Goal: Task Accomplishment & Management: Complete application form

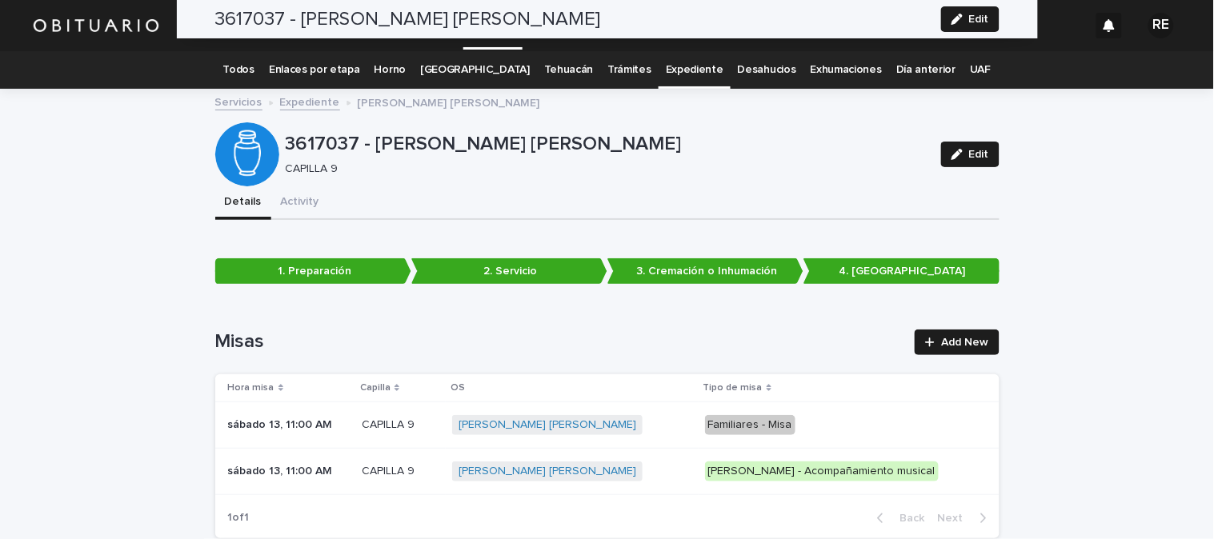
scroll to position [4140, 0]
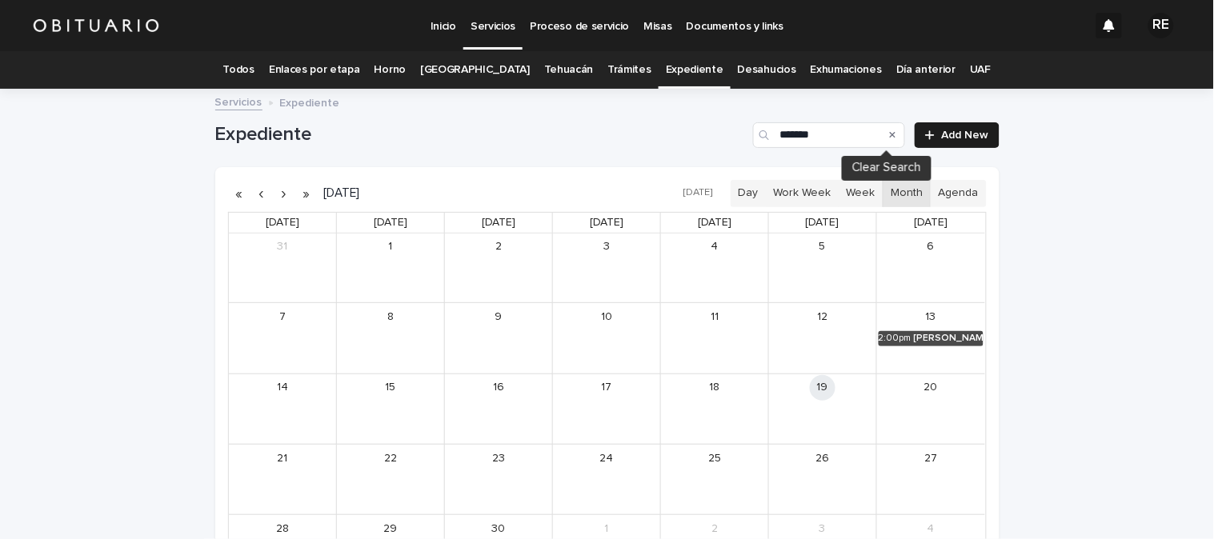
click at [890, 136] on icon "Search" at bounding box center [893, 135] width 6 height 10
click at [832, 142] on input "Search" at bounding box center [829, 135] width 152 height 26
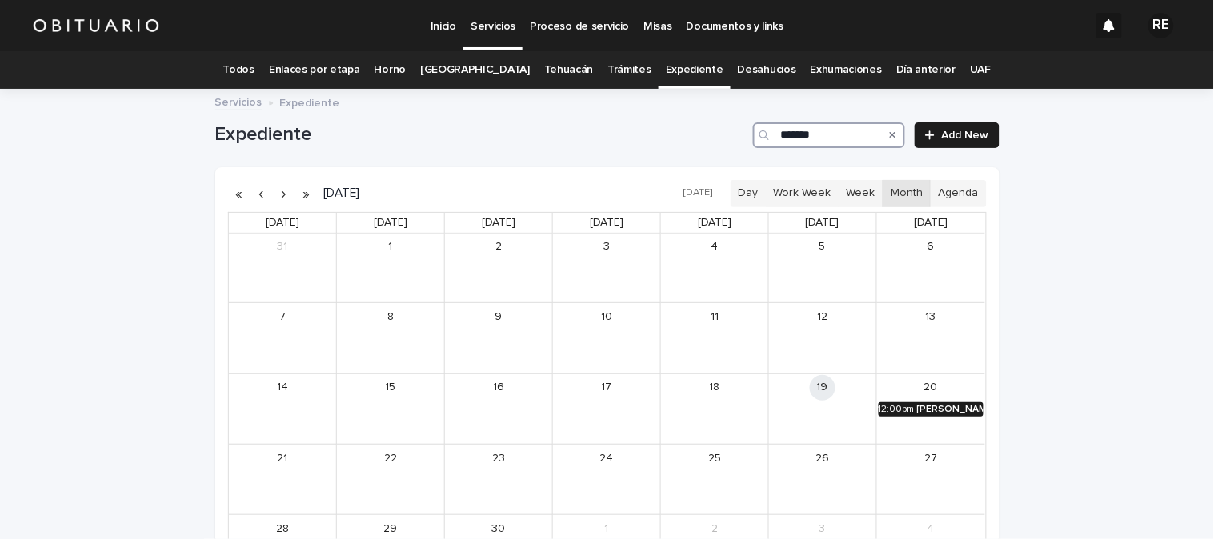
click at [952, 405] on div "[PERSON_NAME][DATE] DE [PERSON_NAME]" at bounding box center [950, 409] width 66 height 11
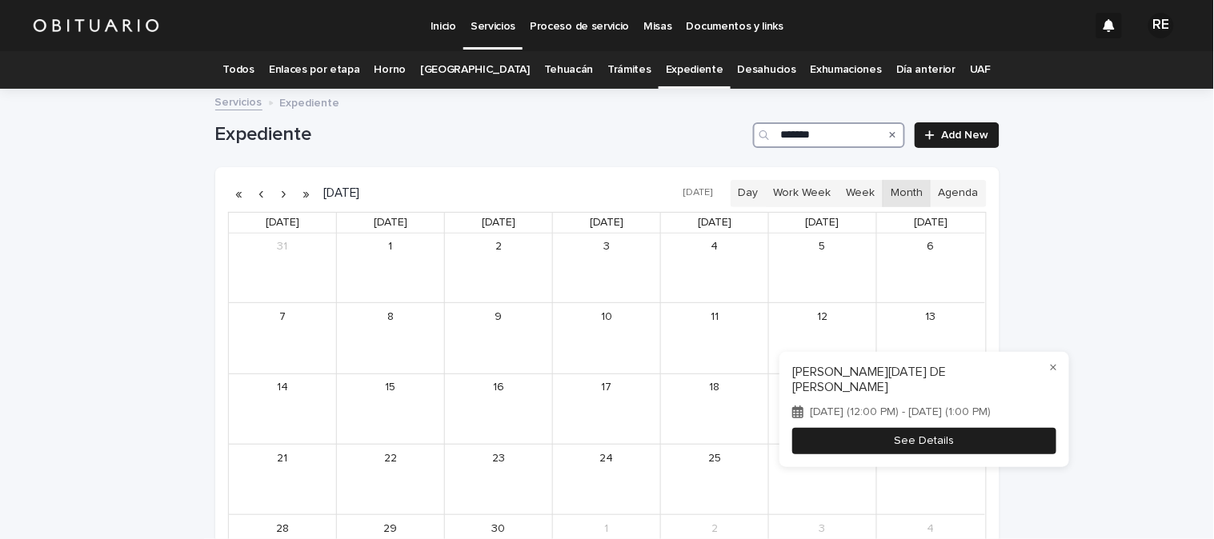
type input "*******"
click at [977, 441] on button "See Details" at bounding box center [925, 441] width 264 height 26
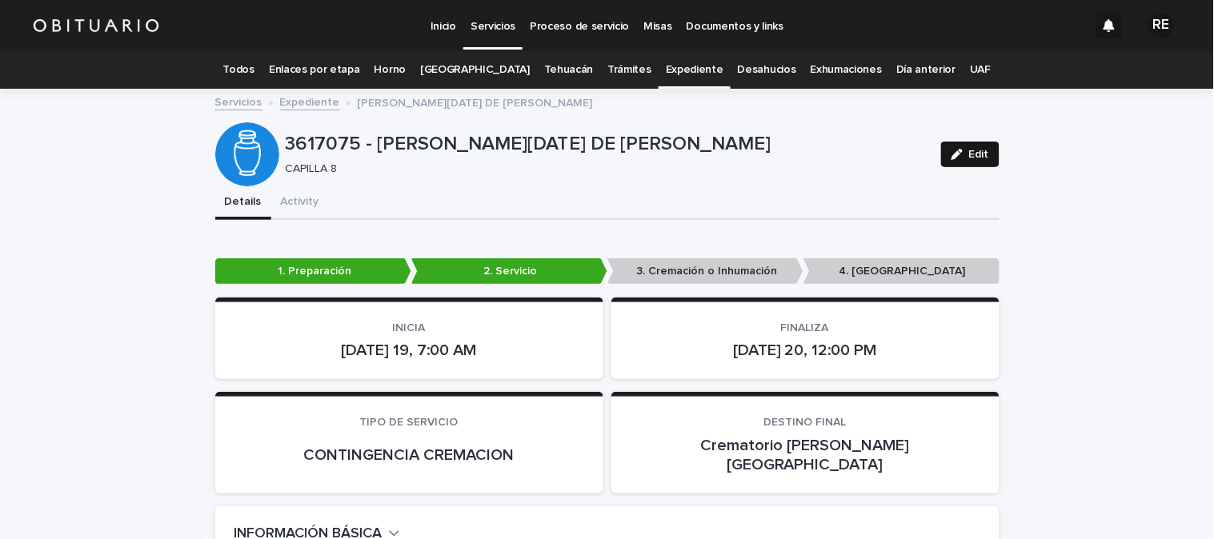
click at [970, 154] on span "Edit" at bounding box center [979, 154] width 20 height 11
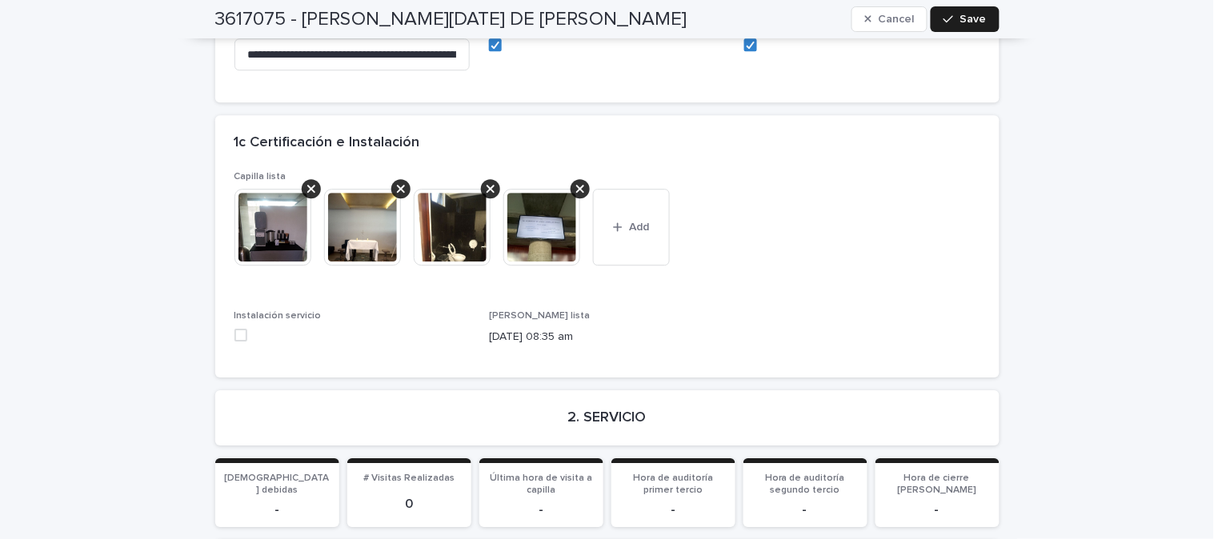
scroll to position [4006, 0]
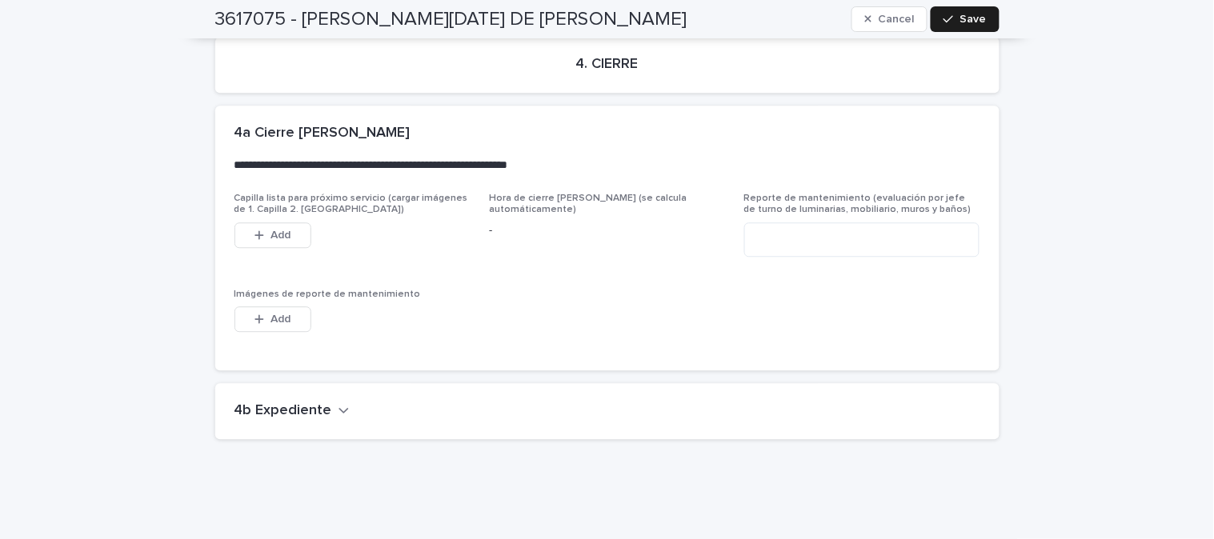
click at [325, 402] on button "4b Expediente" at bounding box center [291, 411] width 115 height 18
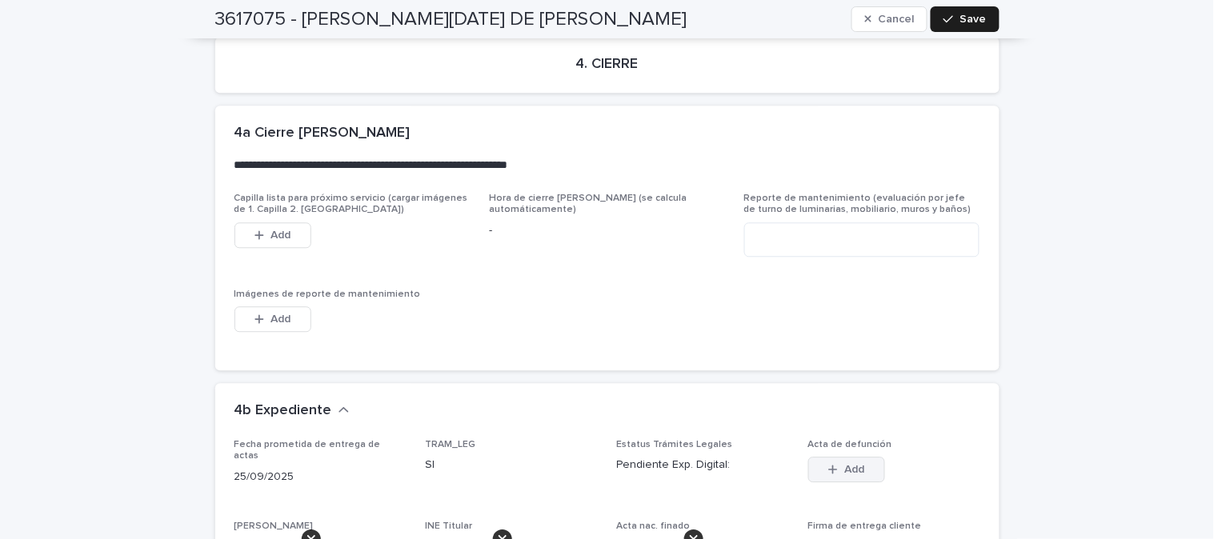
click at [859, 457] on button "Add" at bounding box center [846, 470] width 77 height 26
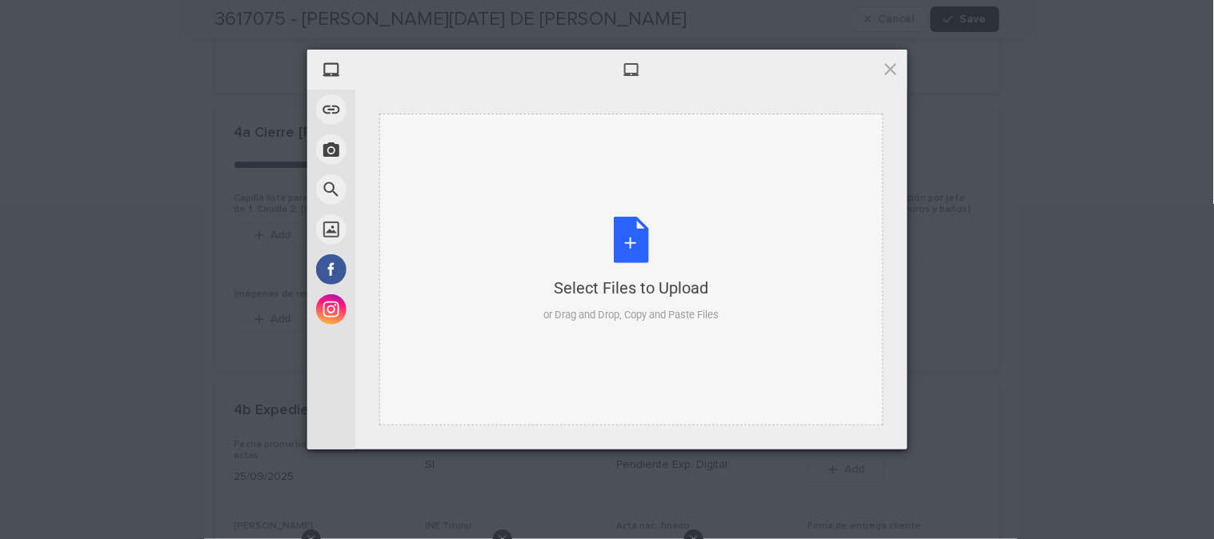
click at [642, 245] on div "Select Files to Upload or Drag and Drop, Copy and Paste Files" at bounding box center [630, 270] width 175 height 106
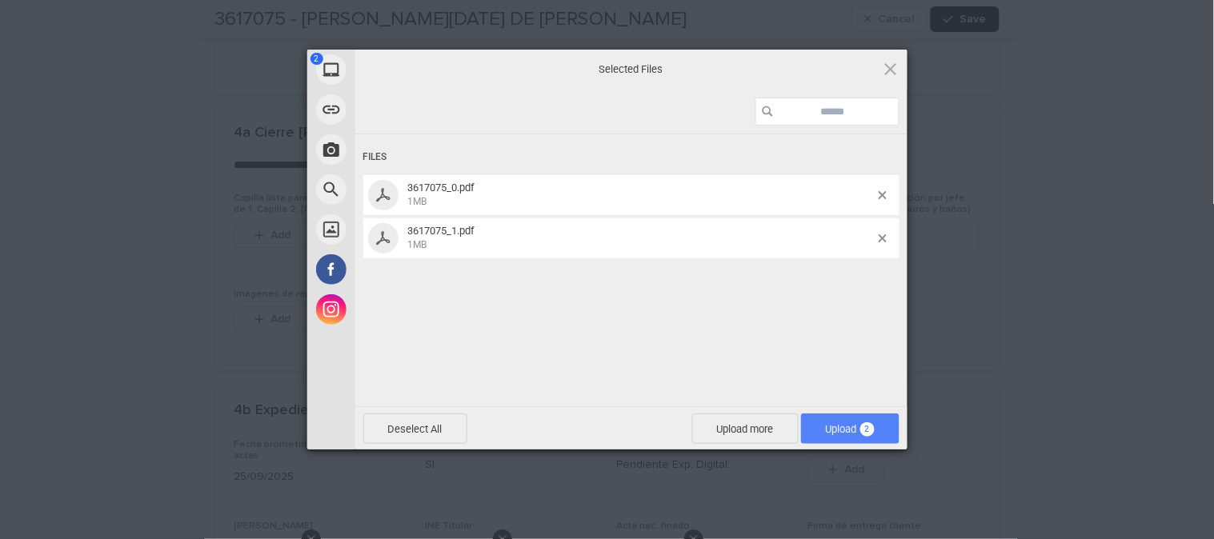
click at [860, 427] on span "2" at bounding box center [867, 429] width 14 height 14
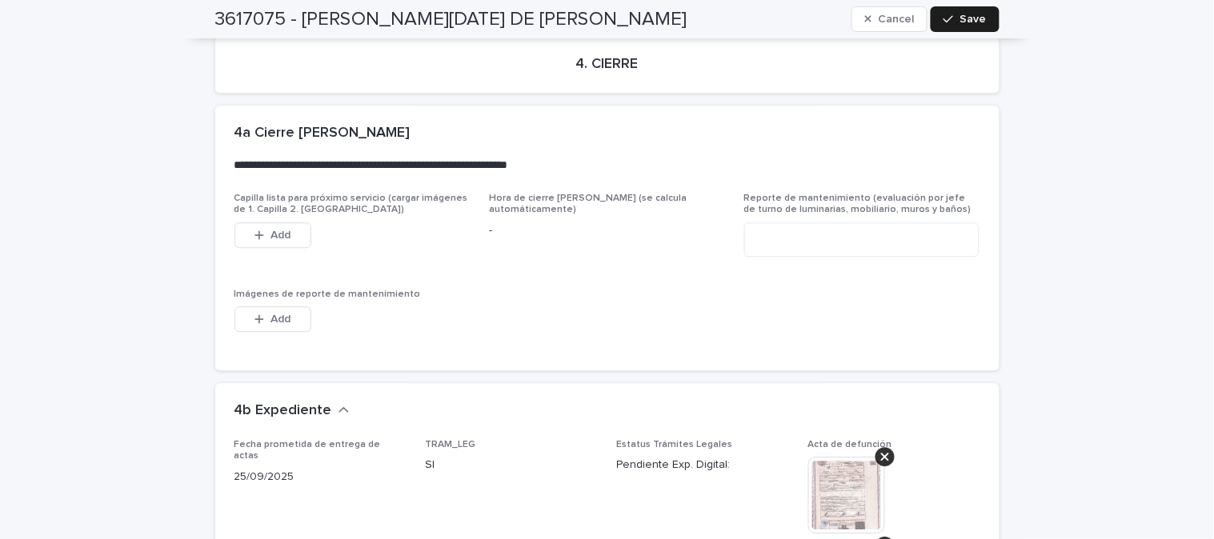
scroll to position [4185, 0]
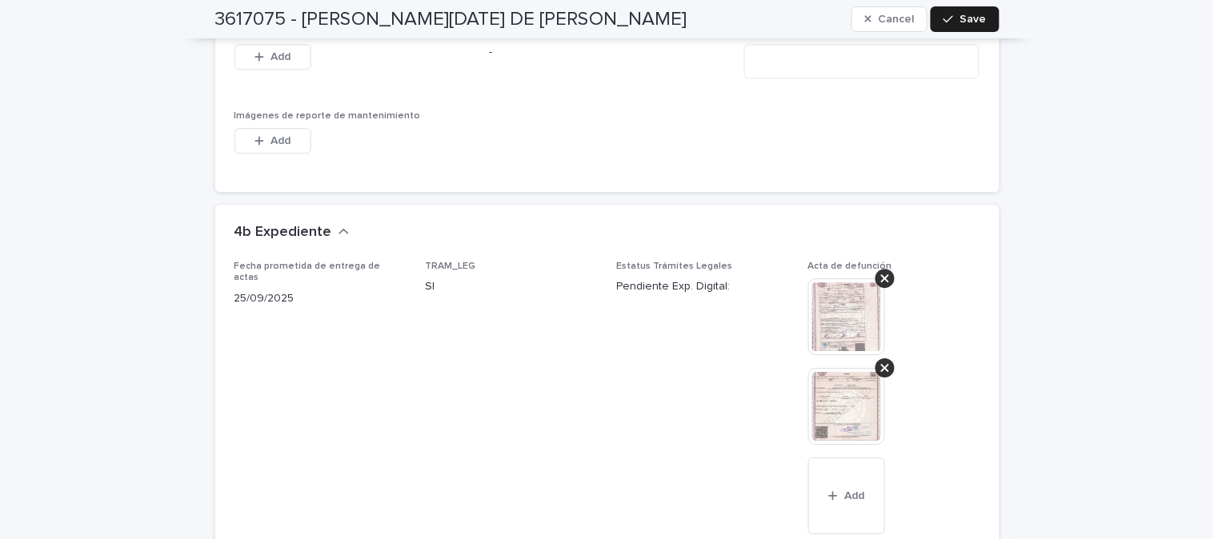
click at [832, 286] on img at bounding box center [846, 316] width 77 height 77
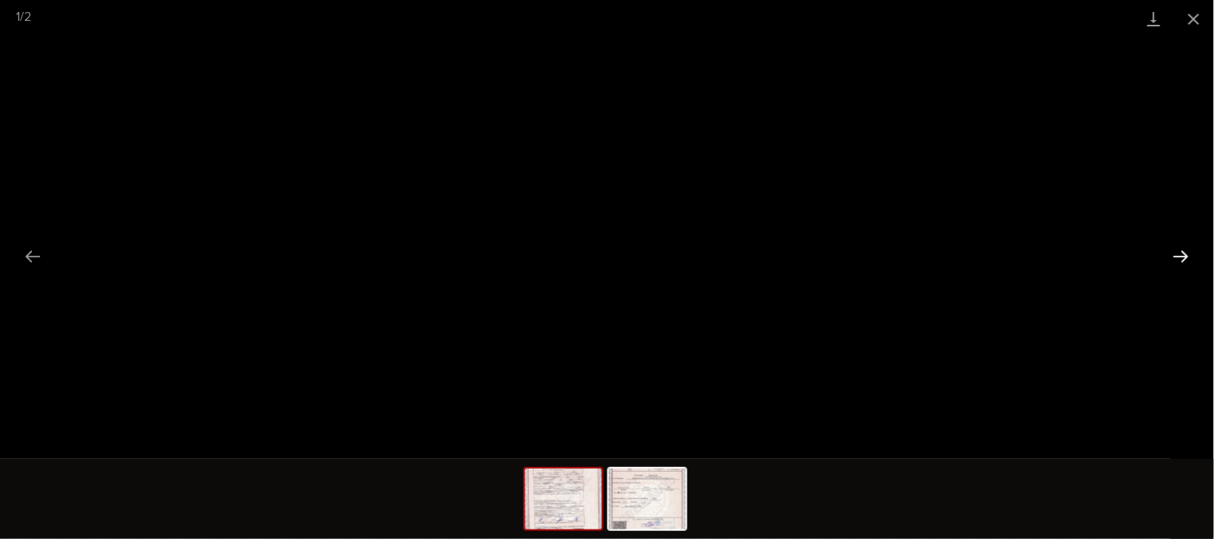
click at [1192, 257] on button "Next slide" at bounding box center [1181, 256] width 34 height 31
click at [1193, 10] on button "Close gallery" at bounding box center [1194, 19] width 40 height 38
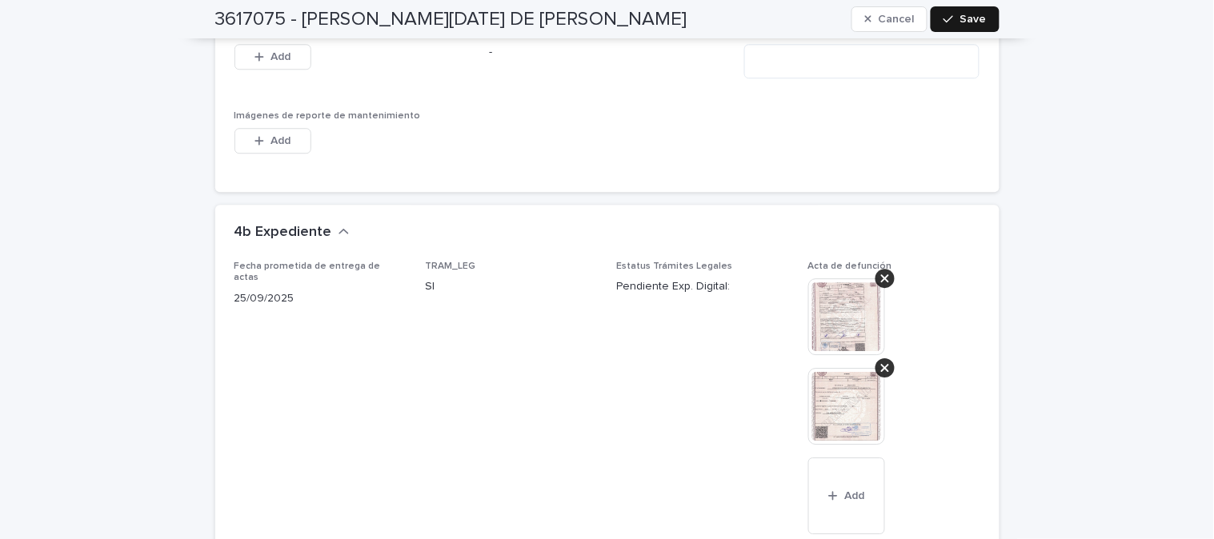
click at [972, 18] on span "Save" at bounding box center [973, 19] width 26 height 11
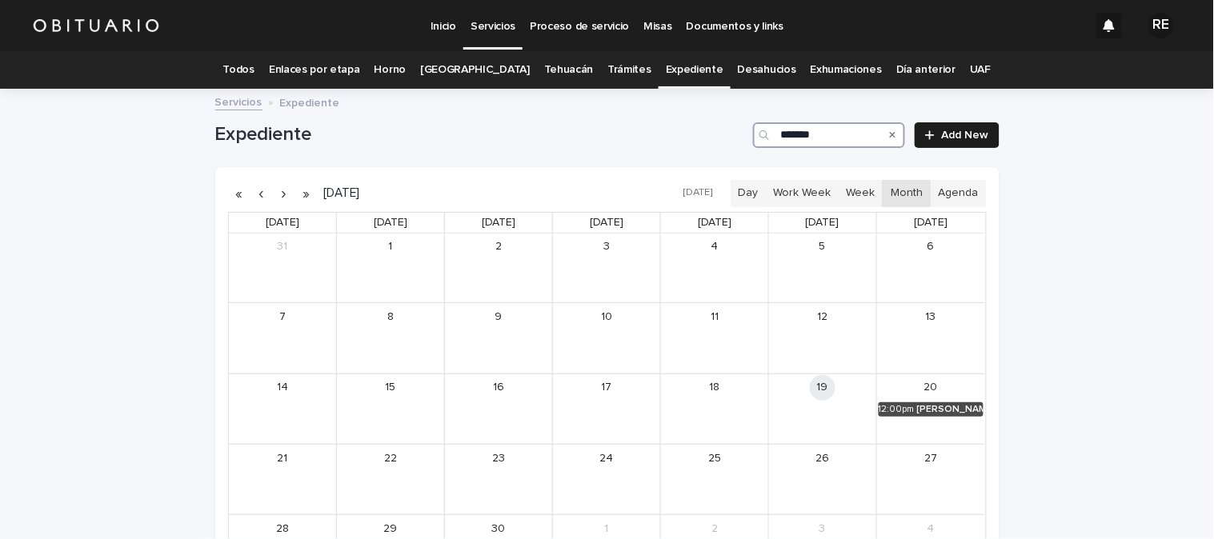
click at [823, 134] on input "*******" at bounding box center [829, 135] width 152 height 26
click at [949, 409] on div "[PERSON_NAME] DEL [PERSON_NAME]" at bounding box center [949, 409] width 70 height 11
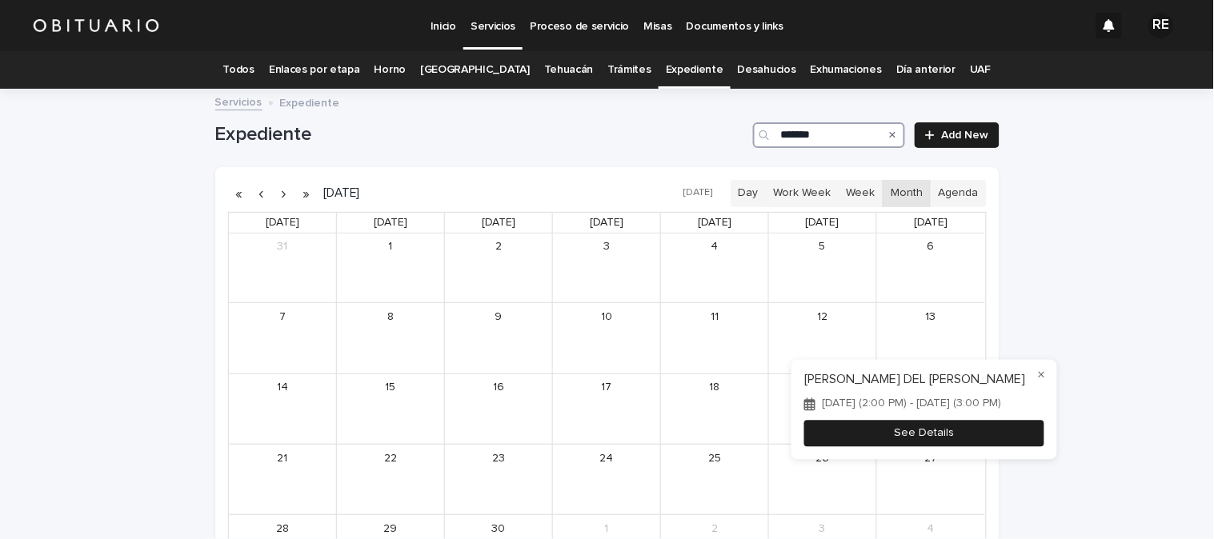
type input "*******"
click at [965, 438] on button "See Details" at bounding box center [924, 434] width 240 height 26
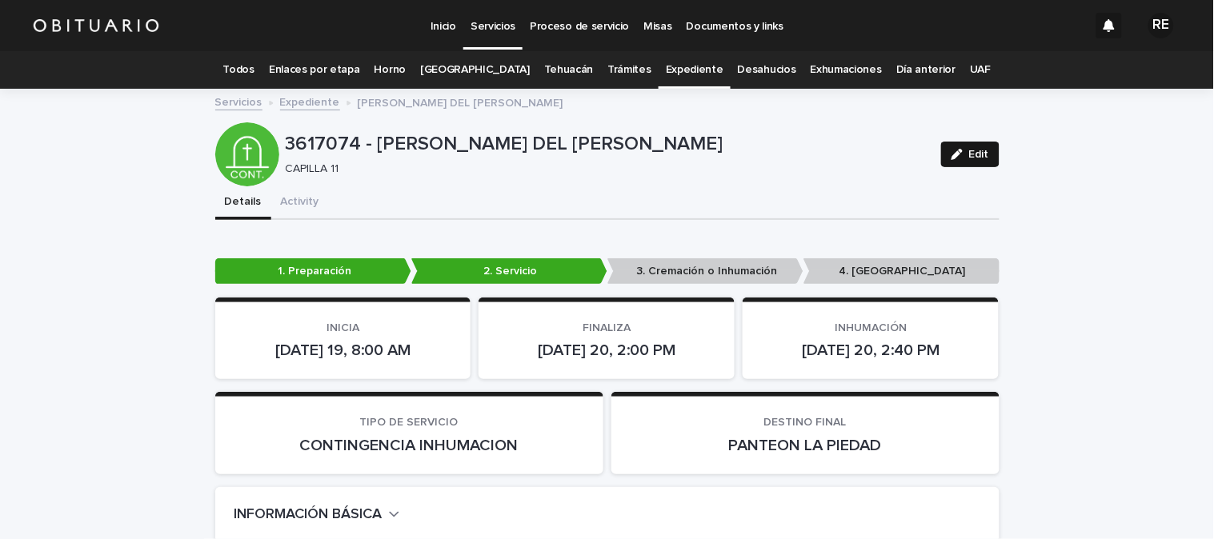
click at [969, 155] on span "Edit" at bounding box center [979, 154] width 20 height 11
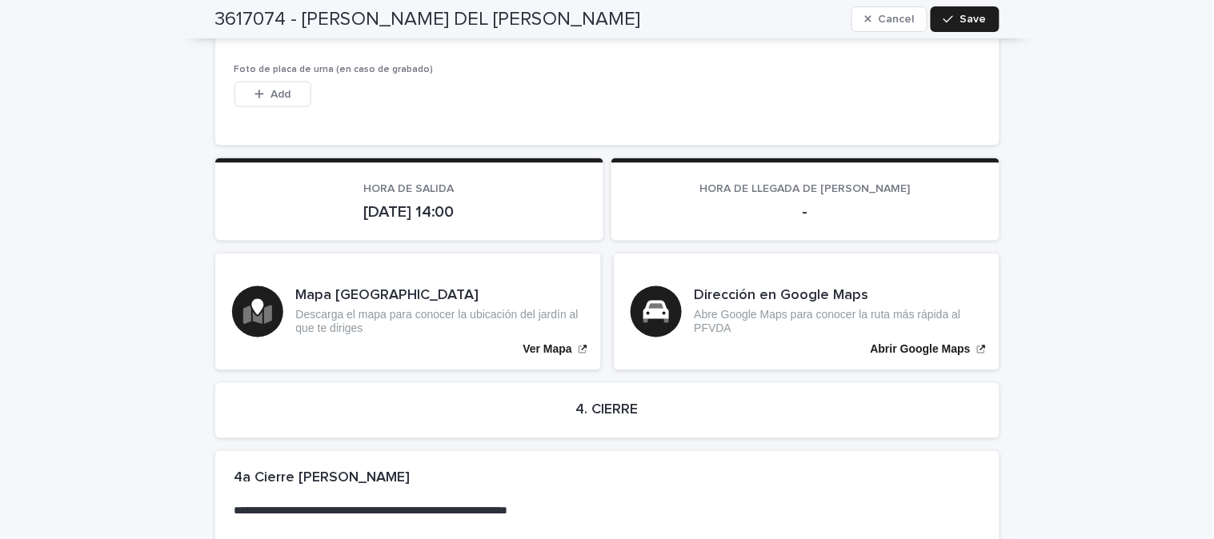
scroll to position [3973, 0]
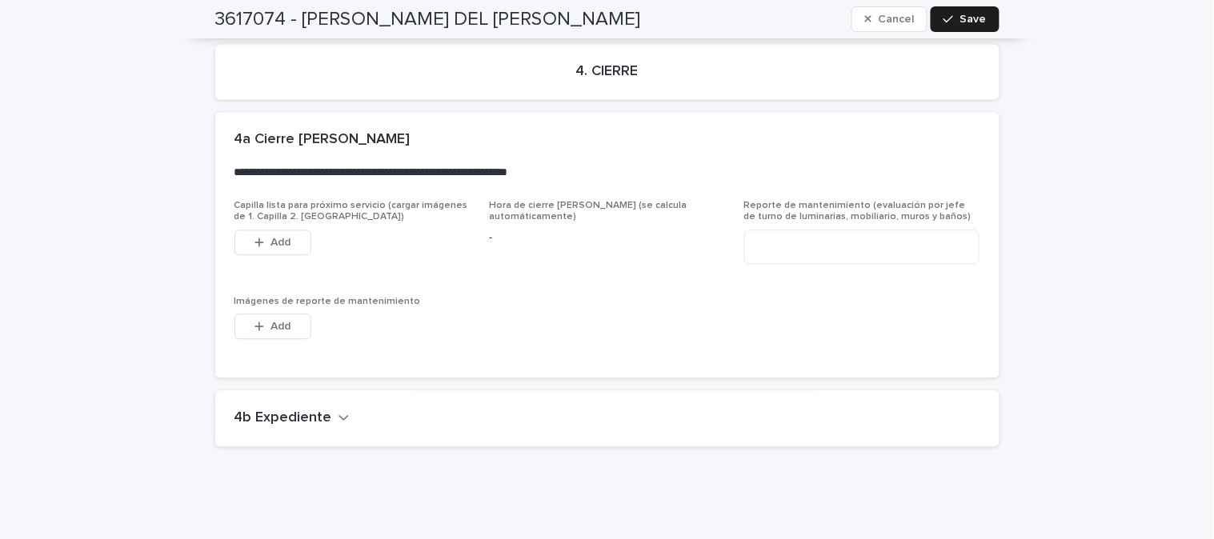
click at [299, 410] on h2 "4b Expediente" at bounding box center [283, 419] width 98 height 18
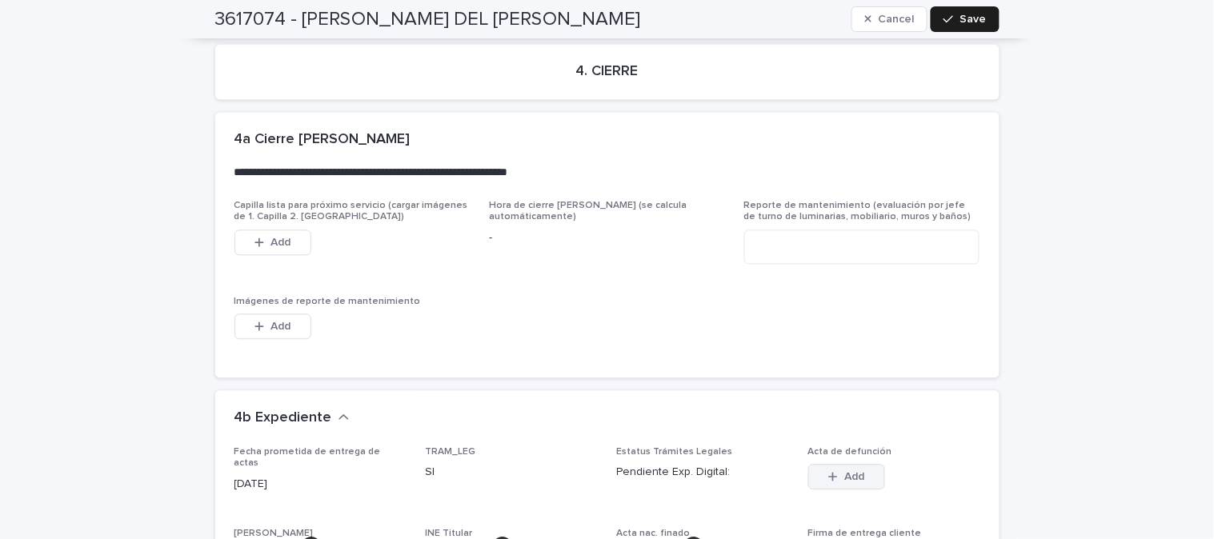
click at [834, 464] on button "Add" at bounding box center [846, 477] width 77 height 26
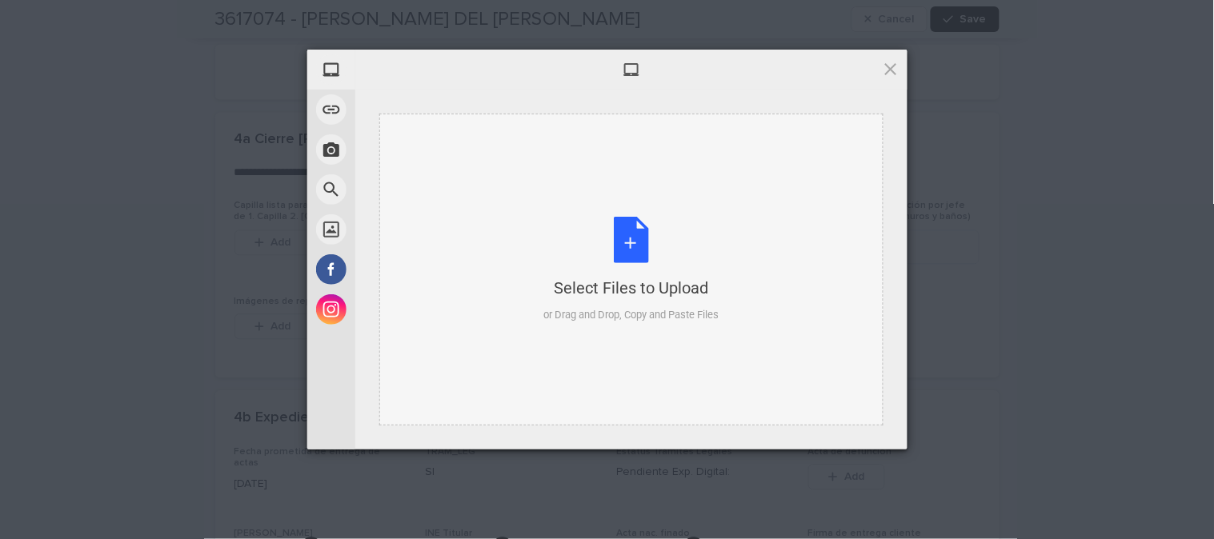
click at [623, 230] on div "Select Files to Upload or Drag and Drop, Copy and Paste Files" at bounding box center [630, 270] width 175 height 106
click at [643, 238] on div "Select Files to Upload or Drag and Drop, Copy and Paste Files" at bounding box center [630, 270] width 175 height 106
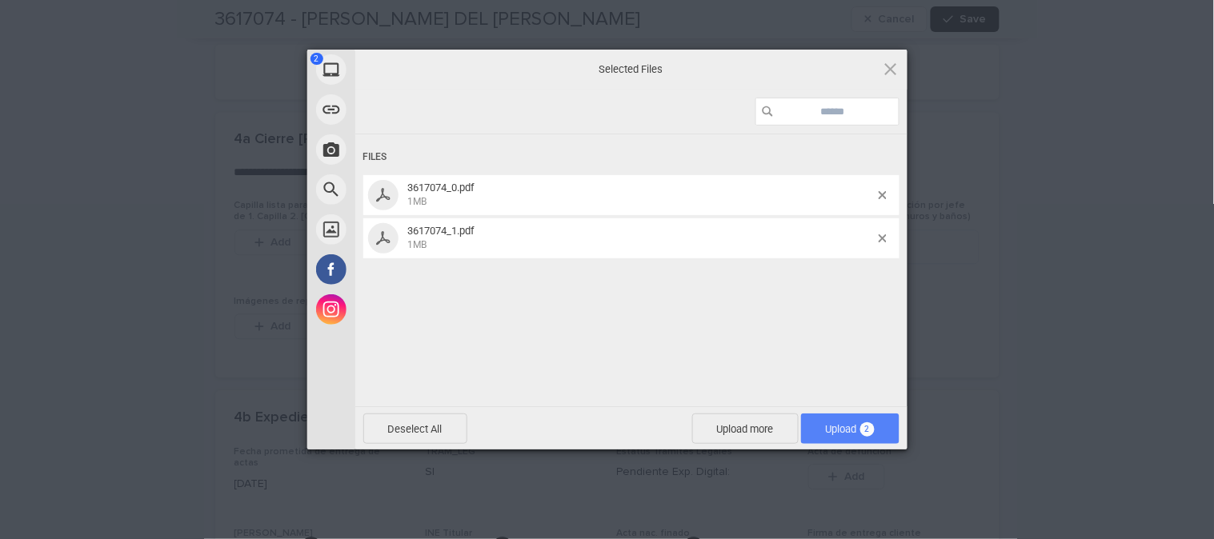
click at [830, 420] on span "Upload 2" at bounding box center [850, 429] width 98 height 30
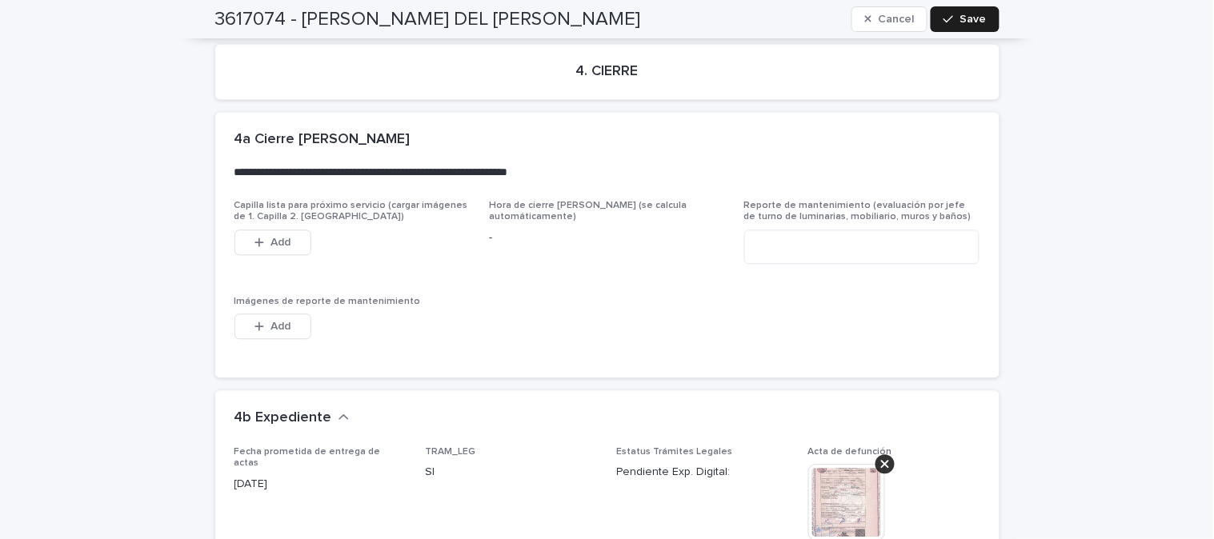
scroll to position [4150, 0]
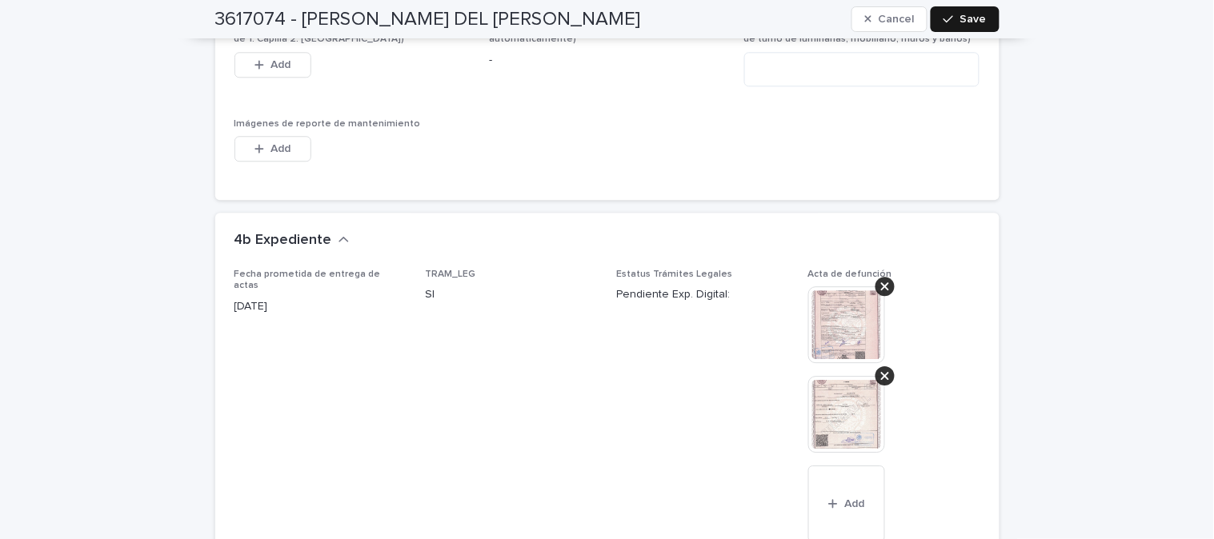
click at [963, 19] on span "Save" at bounding box center [973, 19] width 26 height 11
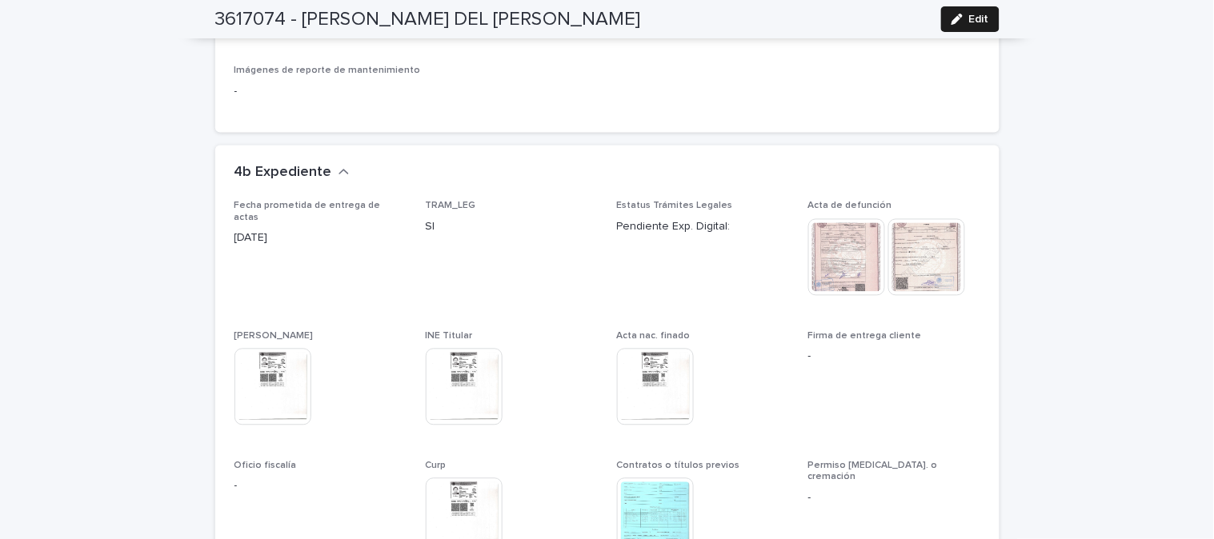
scroll to position [3847, 0]
click at [857, 233] on img at bounding box center [846, 256] width 77 height 77
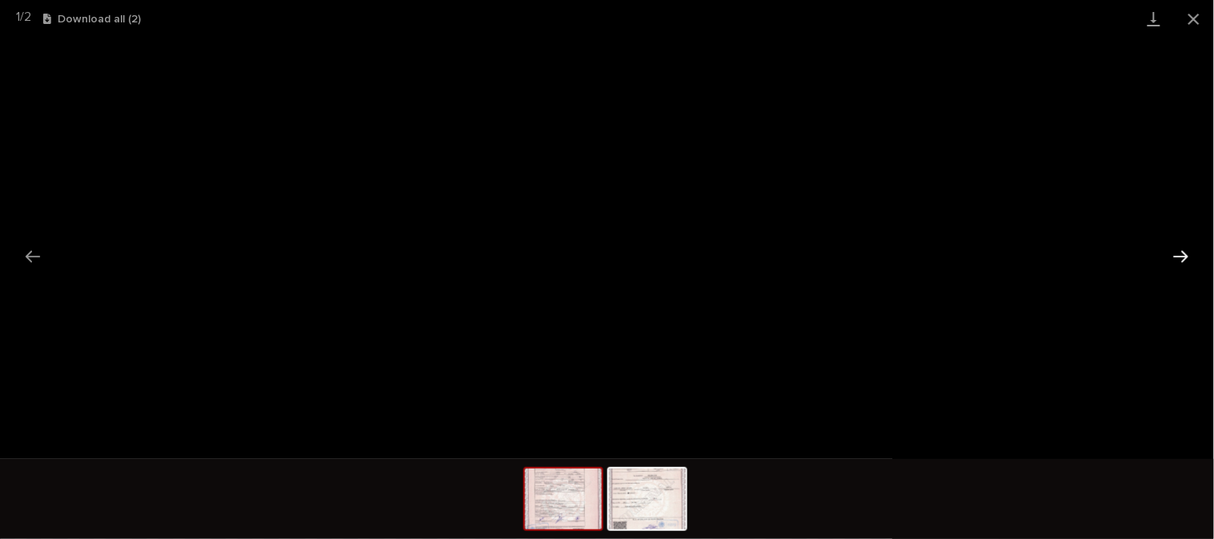
click at [1181, 250] on button "Next slide" at bounding box center [1181, 256] width 34 height 31
click at [1187, 21] on button "Close gallery" at bounding box center [1194, 19] width 40 height 38
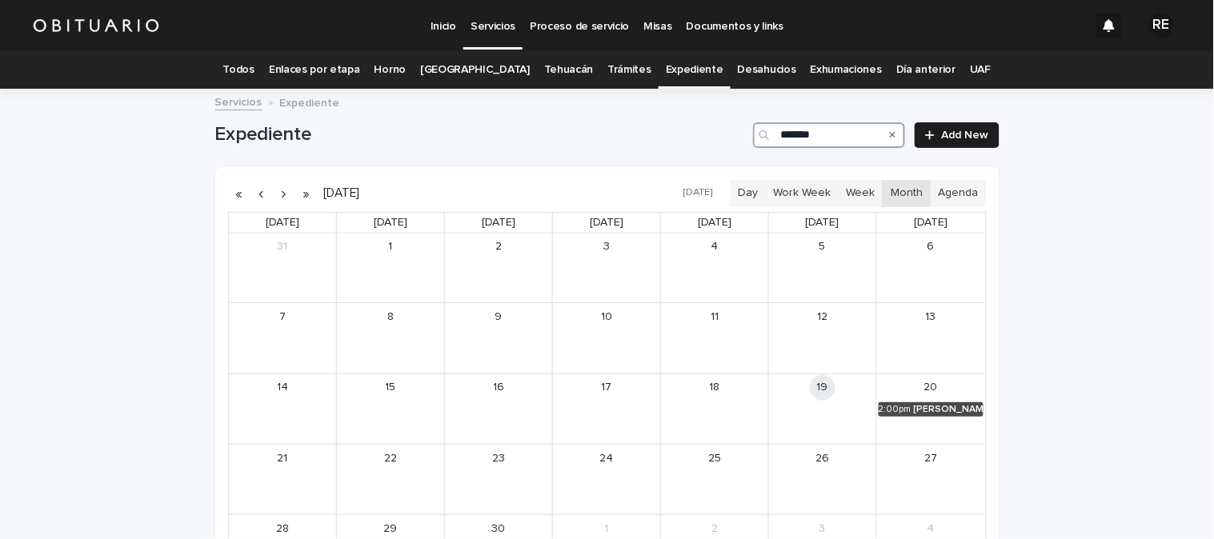
click at [823, 139] on input "*******" at bounding box center [829, 135] width 152 height 26
click at [809, 406] on div "[PERSON_NAME]" at bounding box center [842, 409] width 66 height 11
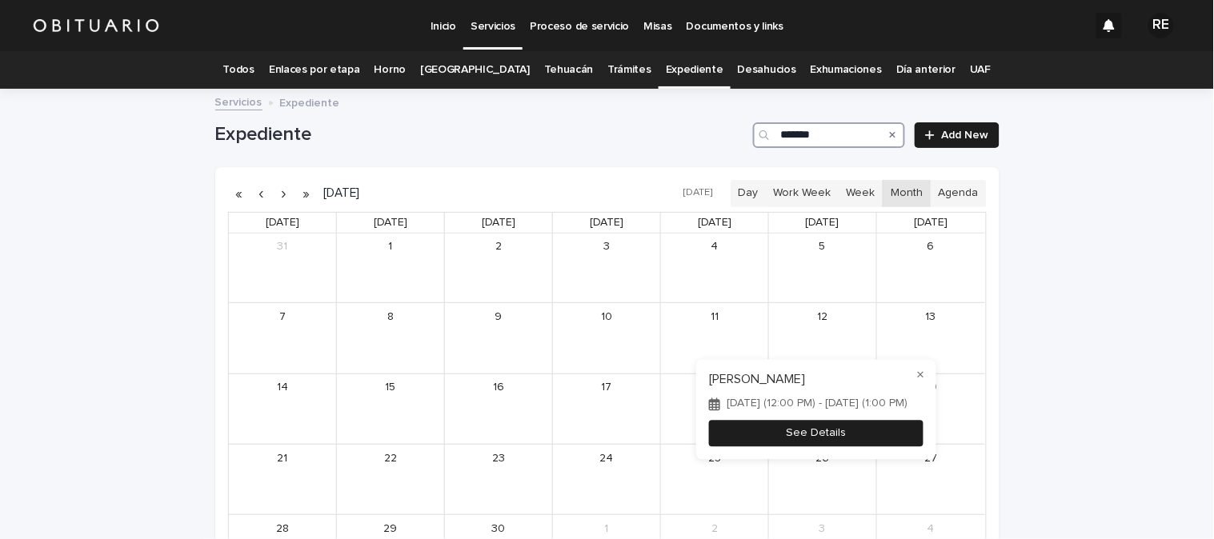
type input "*******"
click at [860, 433] on button "See Details" at bounding box center [816, 434] width 214 height 26
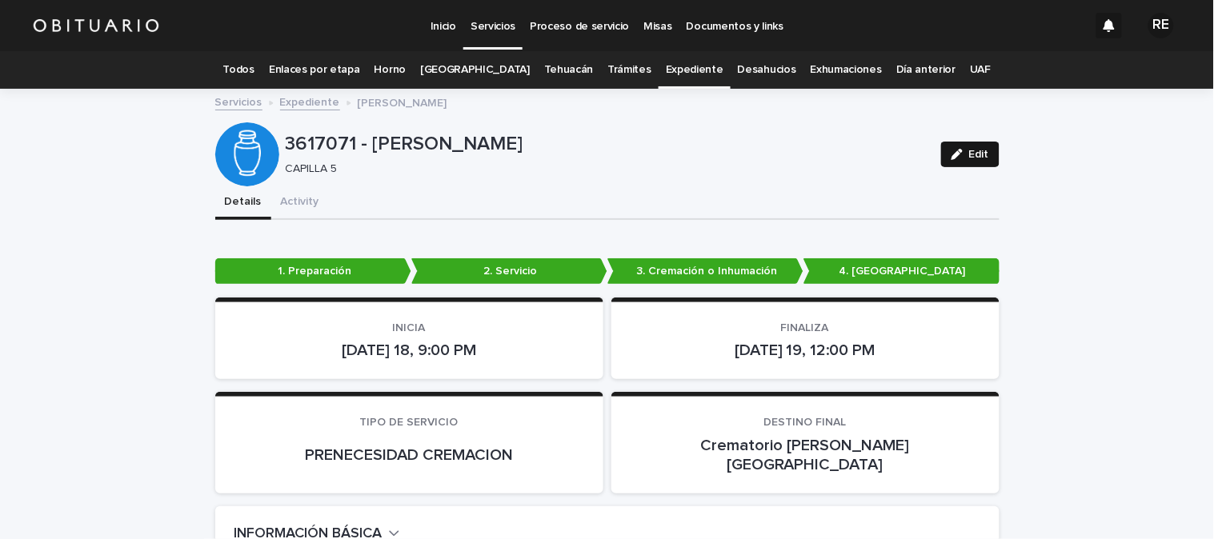
click at [969, 156] on span "Edit" at bounding box center [979, 154] width 20 height 11
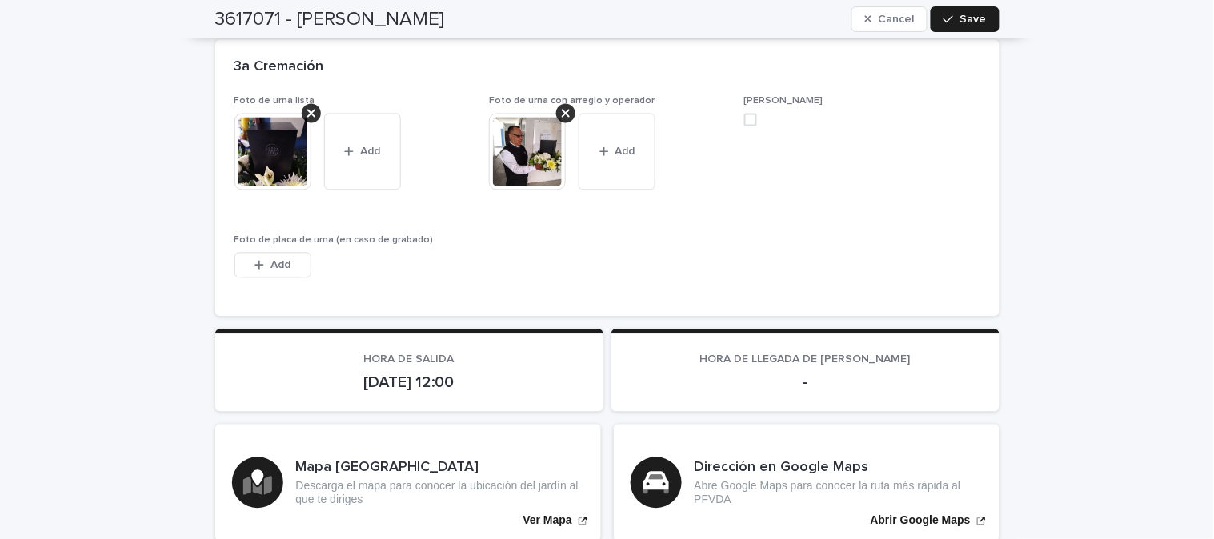
scroll to position [4638, 0]
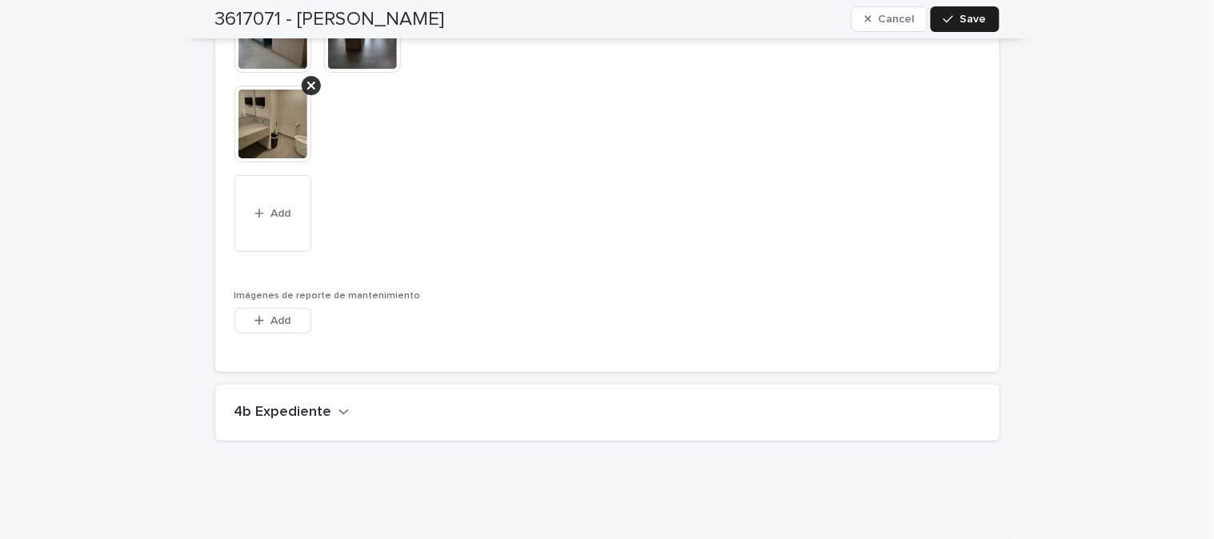
click at [338, 405] on icon "button" at bounding box center [343, 412] width 11 height 14
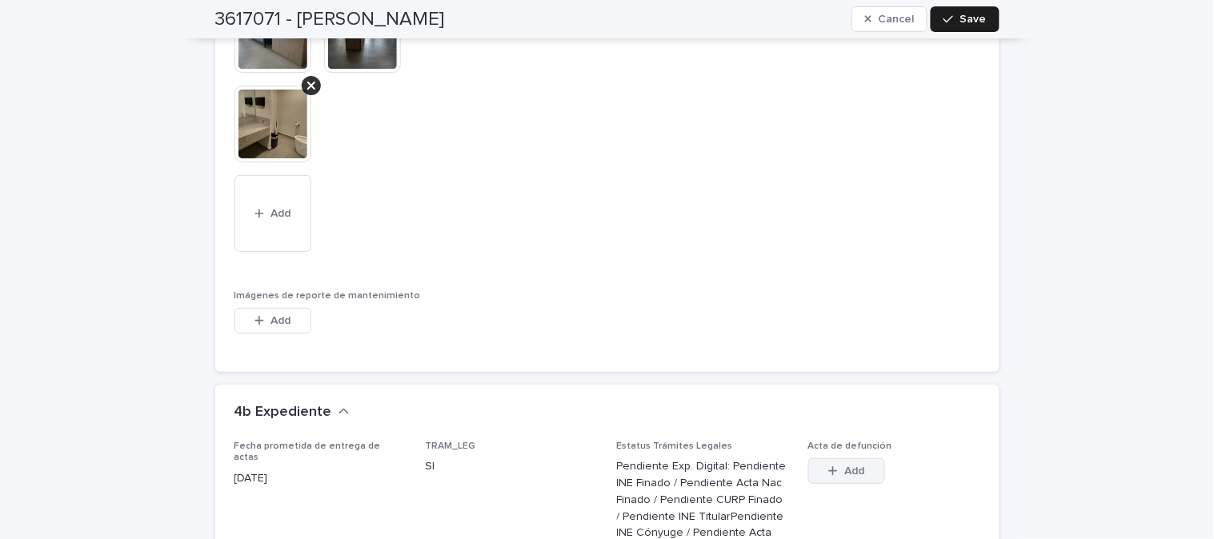
click at [861, 458] on button "Add" at bounding box center [846, 471] width 77 height 26
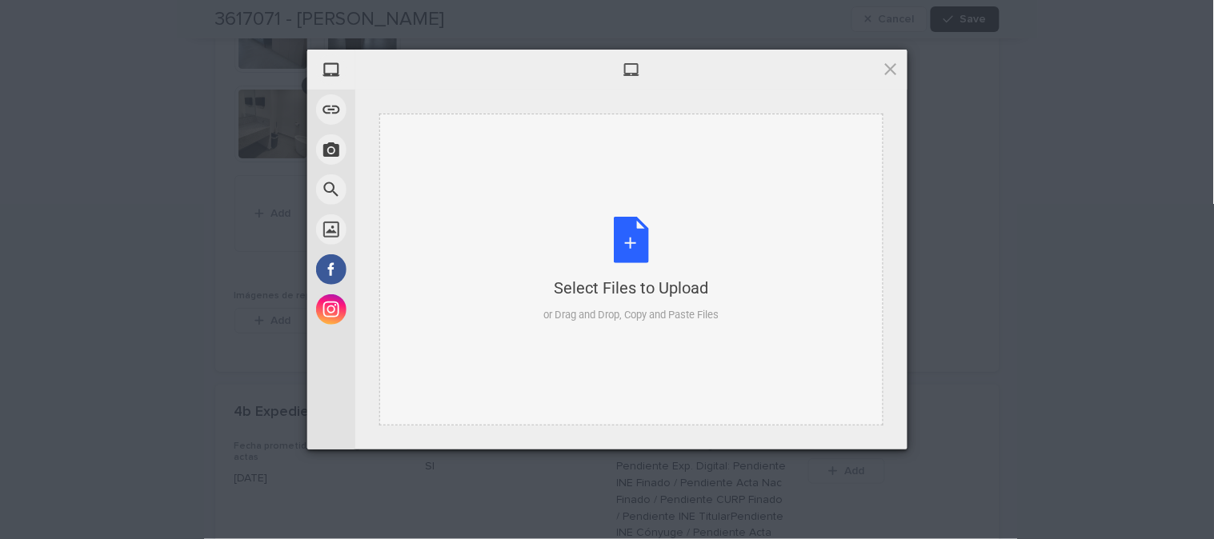
click at [630, 243] on div "Select Files to Upload or Drag and Drop, Copy and Paste Files" at bounding box center [630, 270] width 175 height 106
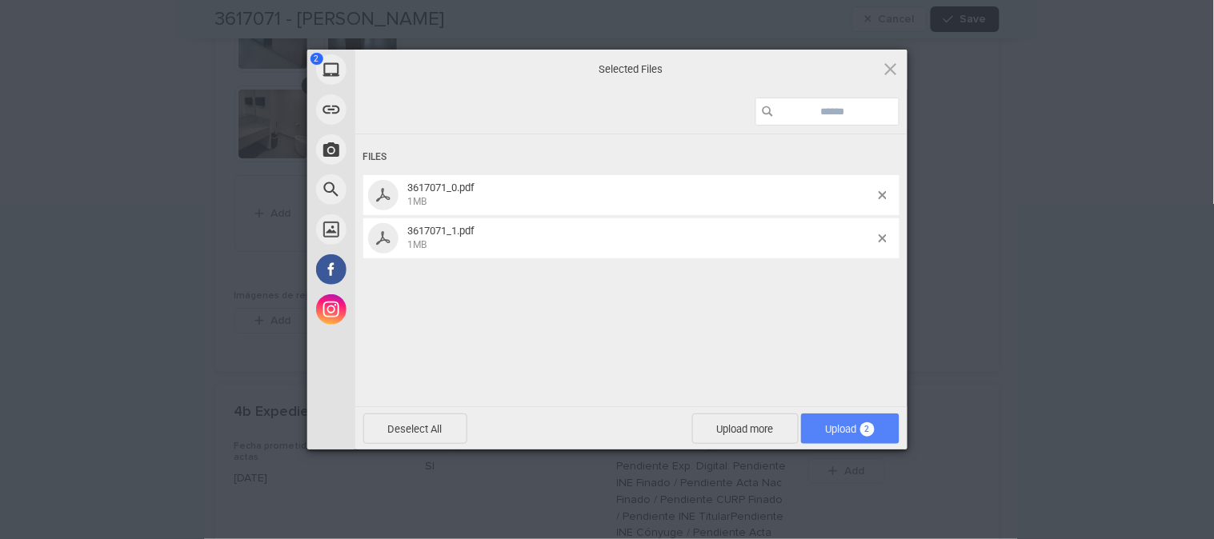
click at [812, 422] on span "Upload 2" at bounding box center [850, 429] width 98 height 30
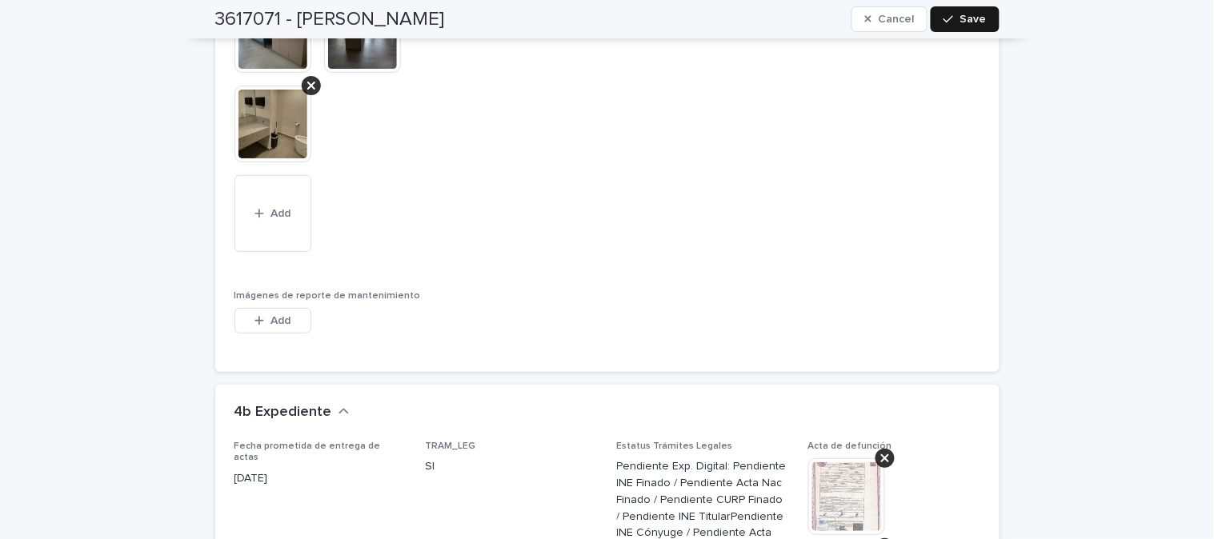
click at [951, 21] on div "button" at bounding box center [951, 19] width 16 height 11
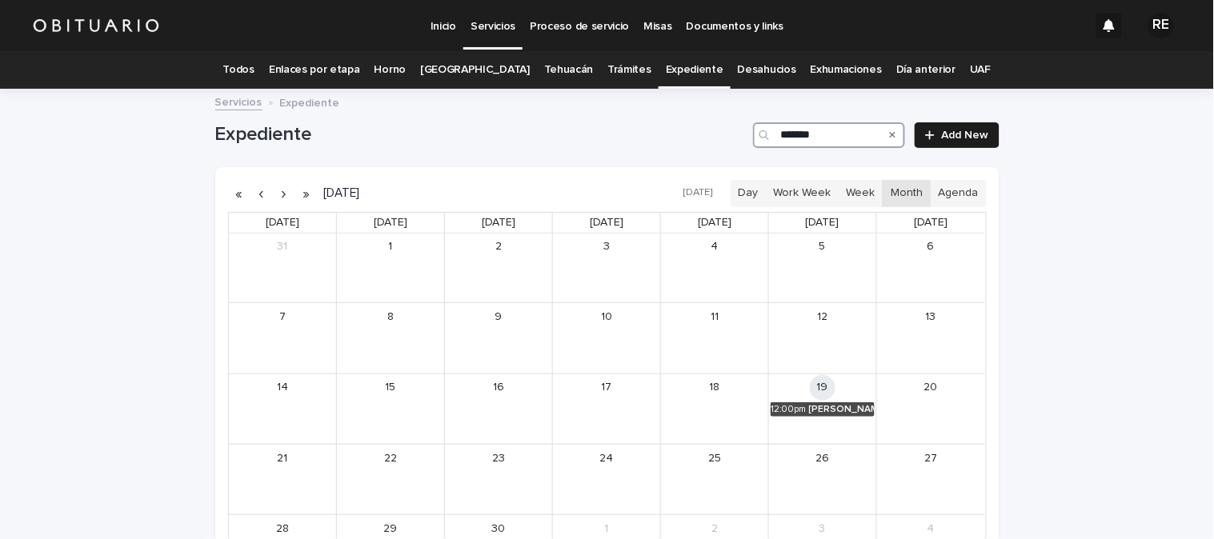
click at [827, 132] on input "*******" at bounding box center [829, 135] width 152 height 26
click at [819, 405] on div "[PERSON_NAME] [PERSON_NAME]" at bounding box center [840, 409] width 67 height 11
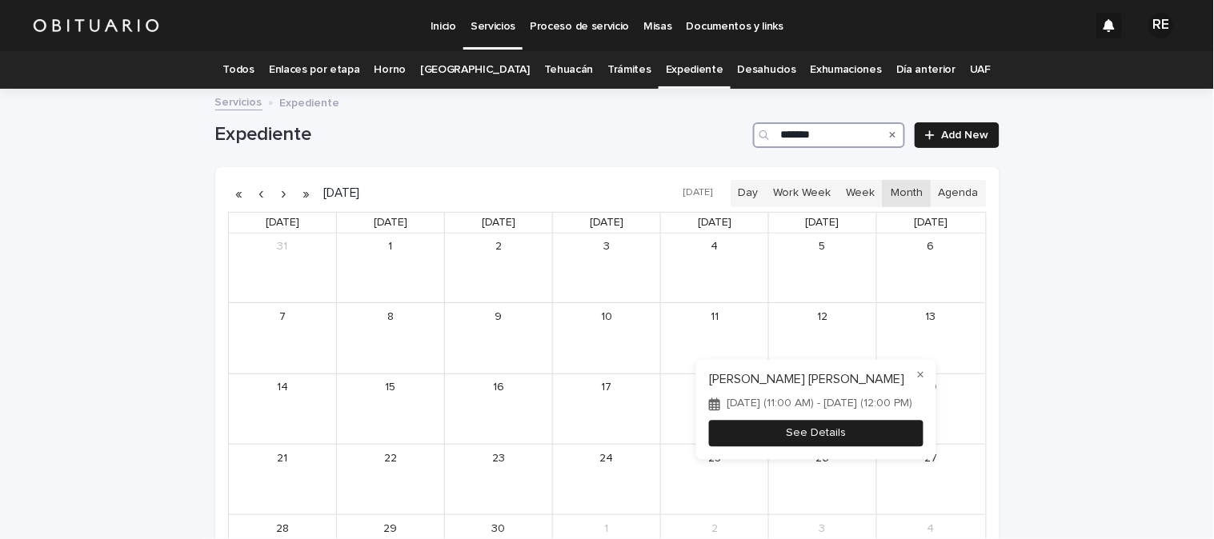
type input "*******"
click at [867, 434] on button "See Details" at bounding box center [816, 434] width 214 height 26
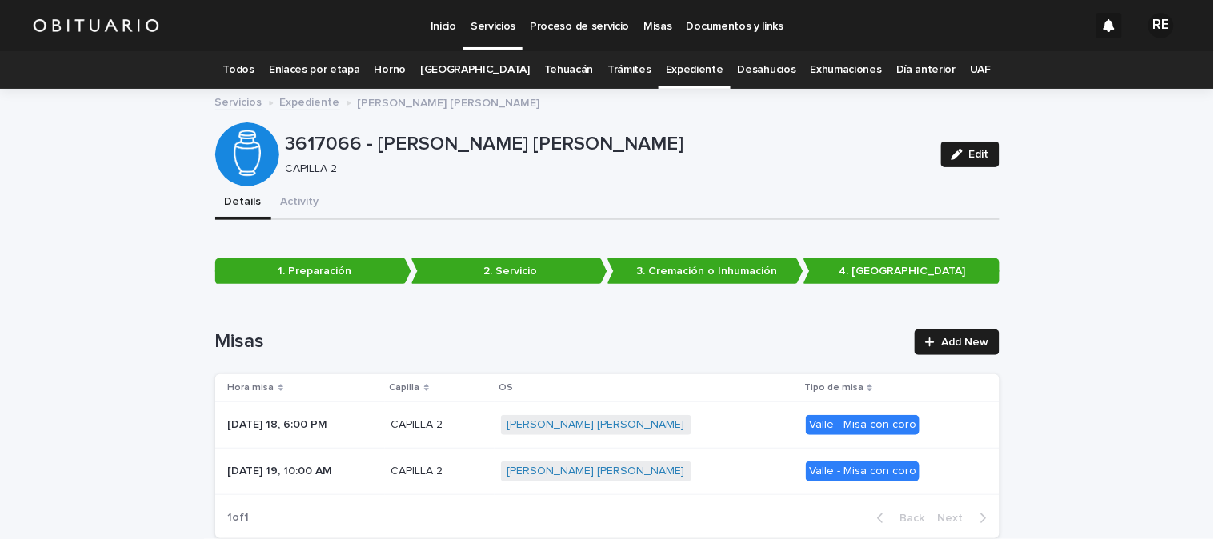
drag, startPoint x: 961, startPoint y: 152, endPoint x: 1204, endPoint y: 48, distance: 264.6
click at [960, 153] on div "button" at bounding box center [960, 154] width 18 height 11
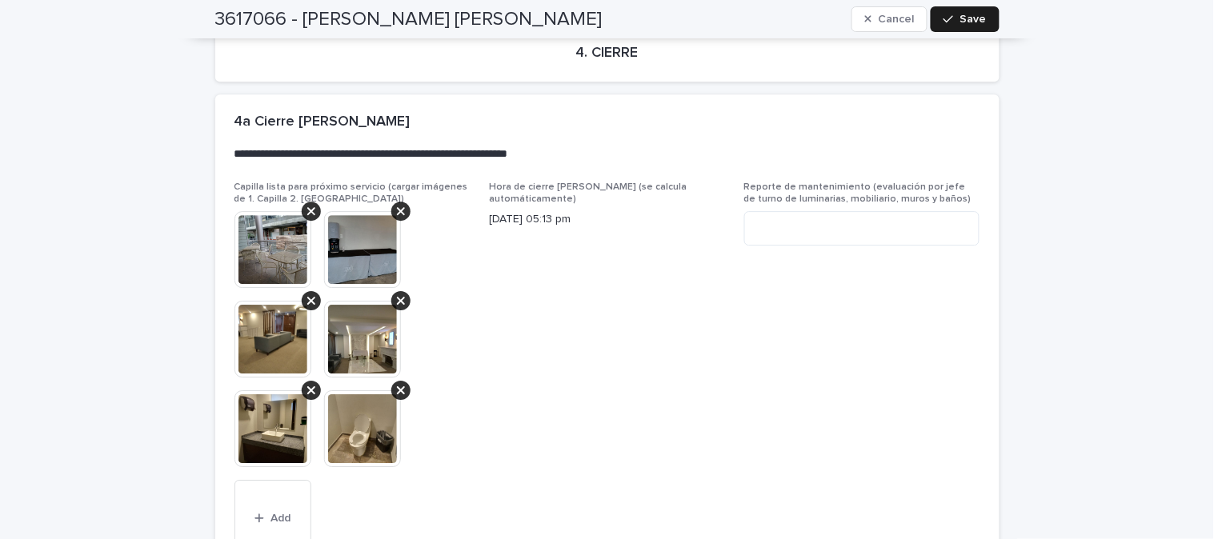
scroll to position [4598, 0]
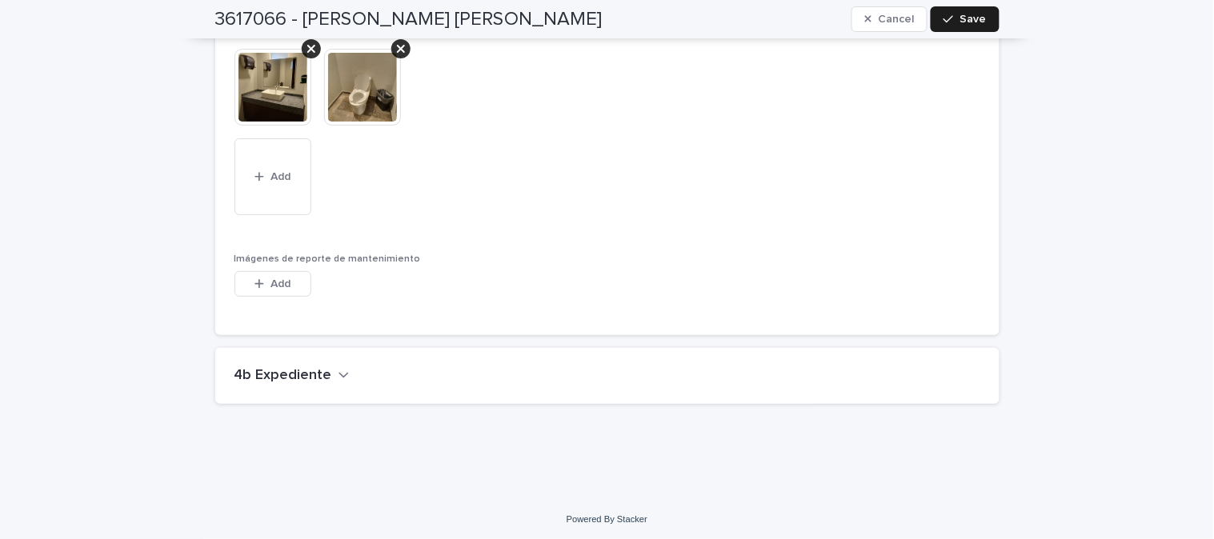
click at [298, 376] on h2 "4b Expediente" at bounding box center [283, 376] width 98 height 18
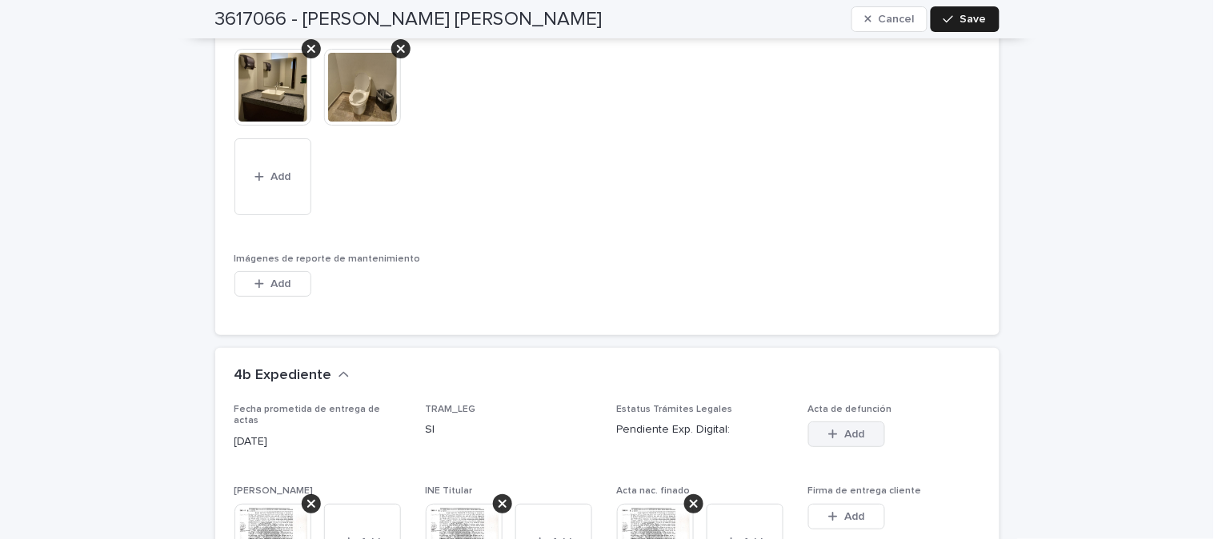
click at [846, 430] on span "Add" at bounding box center [854, 434] width 20 height 11
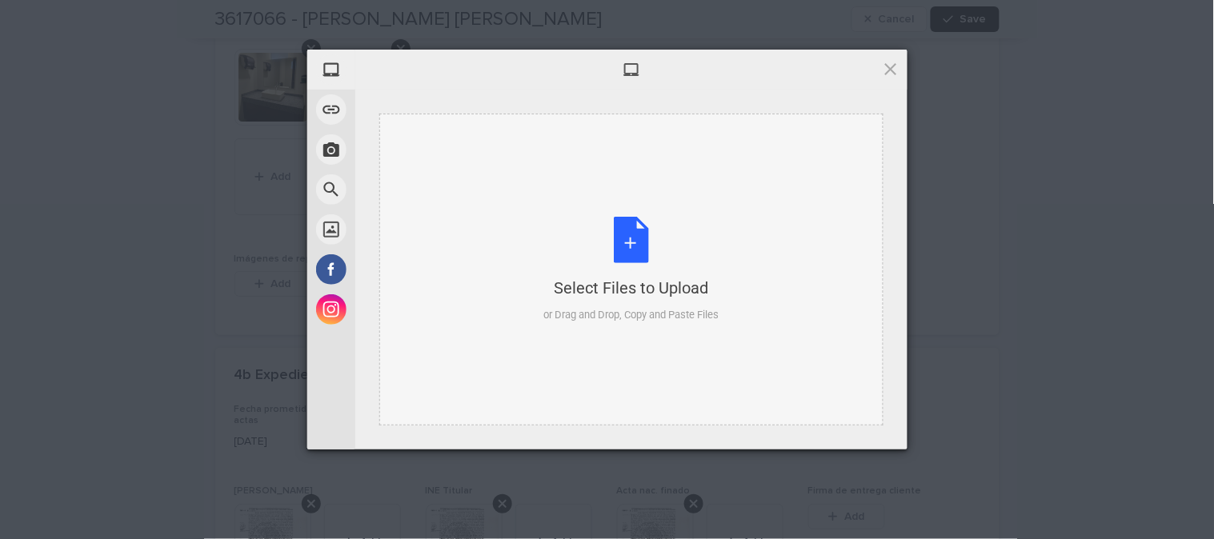
click at [635, 238] on div "Select Files to Upload or Drag and Drop, Copy and Paste Files" at bounding box center [630, 270] width 175 height 106
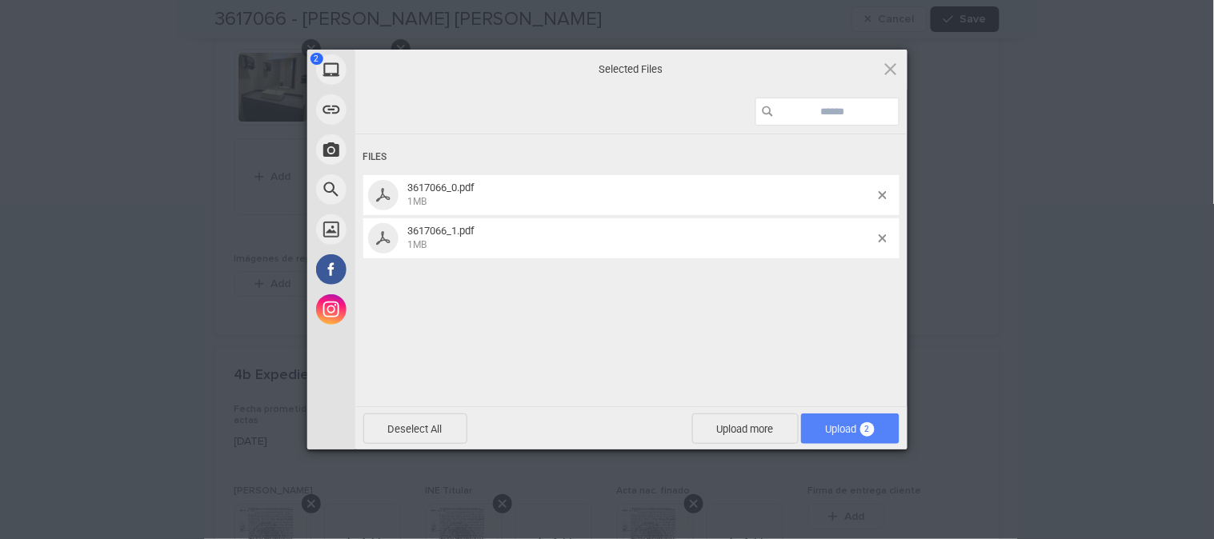
click at [826, 420] on span "Upload 2" at bounding box center [850, 429] width 98 height 30
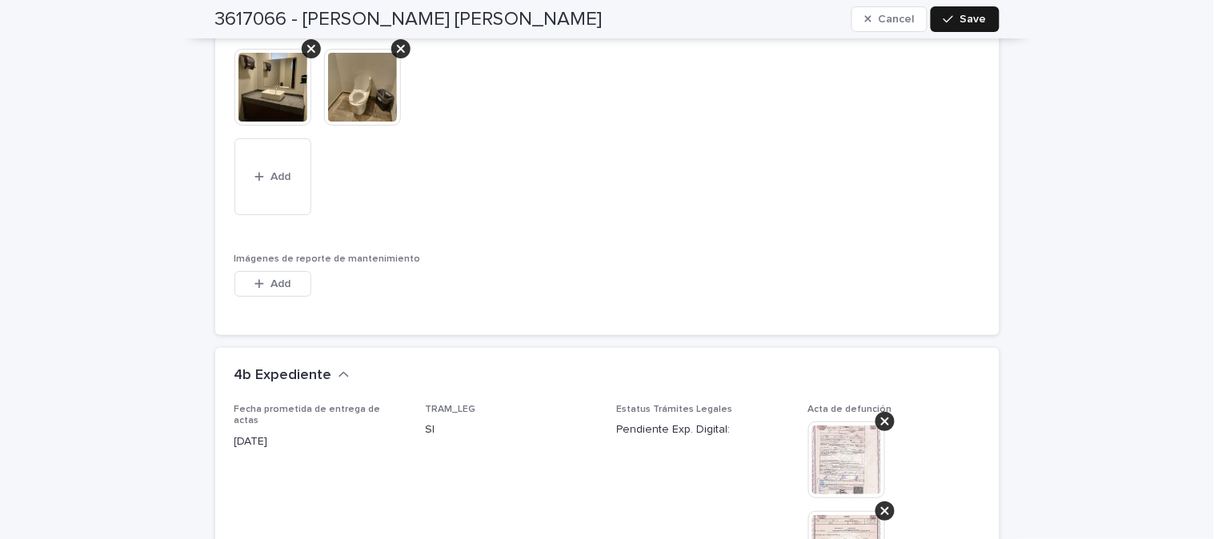
click at [960, 20] on span "Save" at bounding box center [973, 19] width 26 height 11
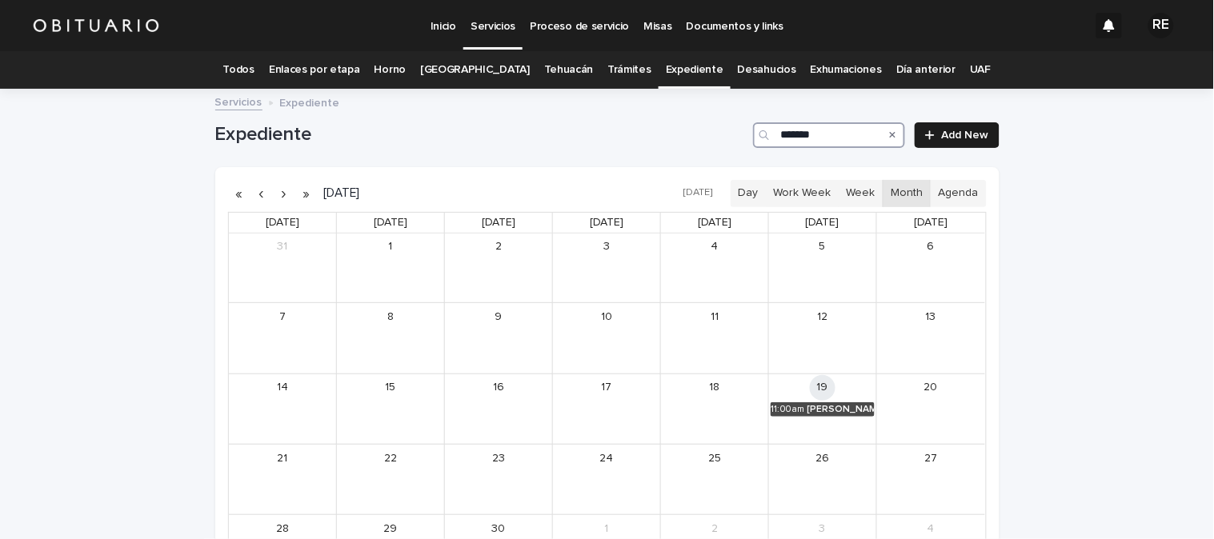
click at [825, 142] on input "*******" at bounding box center [829, 135] width 152 height 26
click at [890, 130] on icon "Search" at bounding box center [893, 135] width 6 height 10
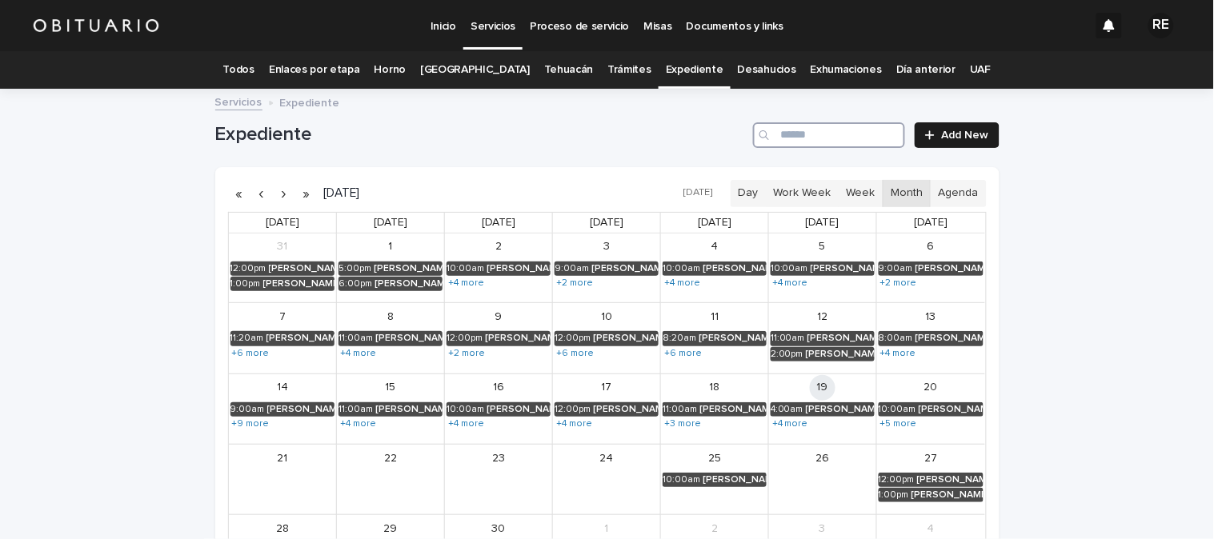
click at [886, 130] on input "Search" at bounding box center [829, 135] width 152 height 26
type input "******"
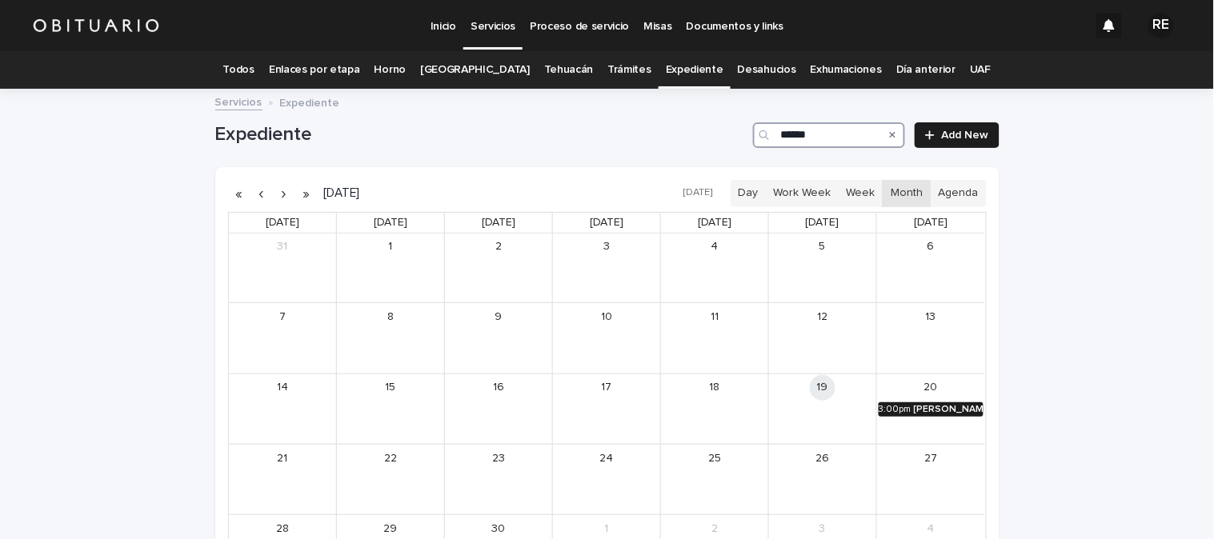
click at [952, 408] on div "[PERSON_NAME]" at bounding box center [949, 409] width 70 height 11
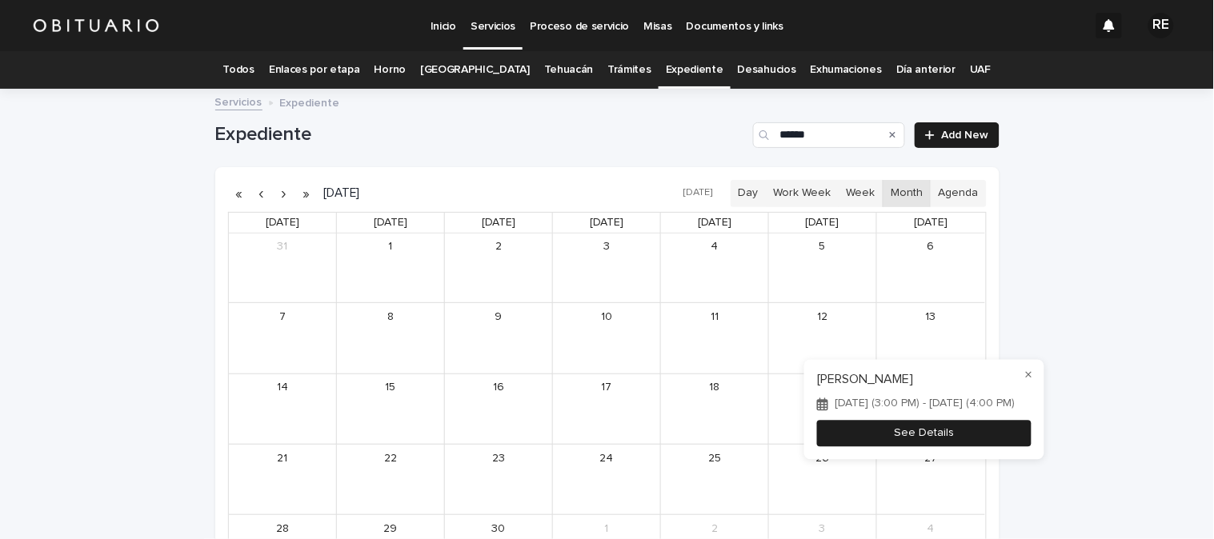
click at [993, 446] on button "See Details" at bounding box center [924, 434] width 214 height 26
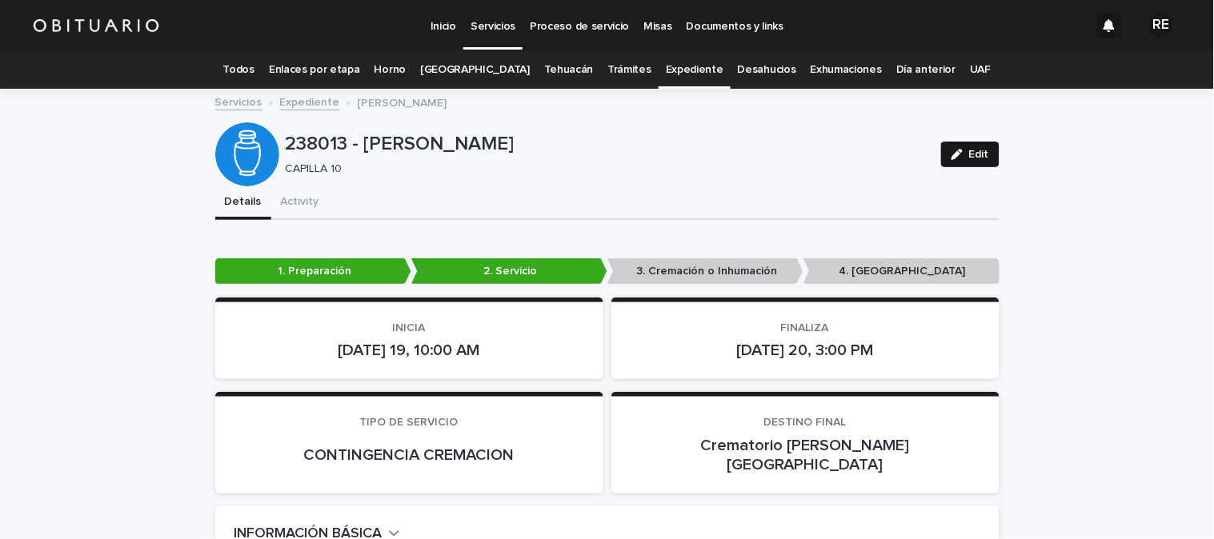
click at [963, 161] on button "Edit" at bounding box center [970, 155] width 58 height 26
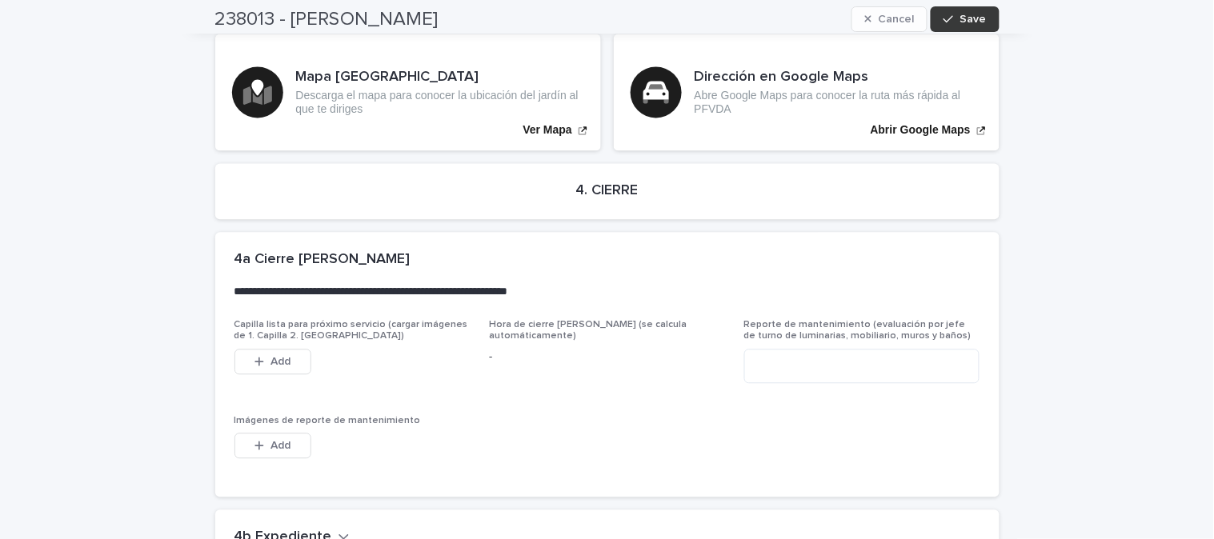
scroll to position [4027, 0]
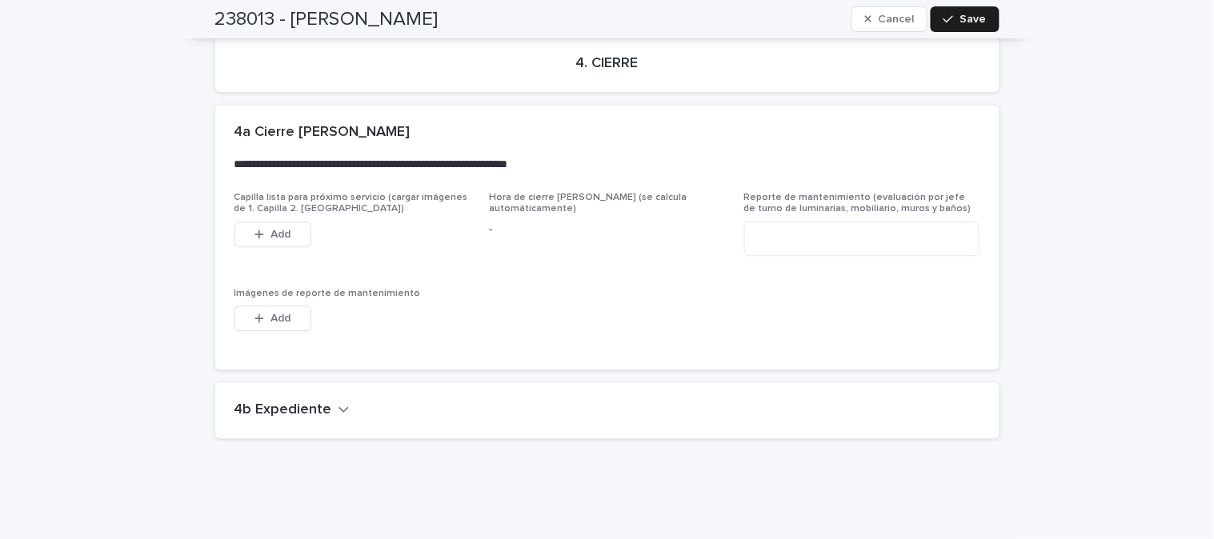
click at [258, 402] on h2 "4b Expediente" at bounding box center [283, 411] width 98 height 18
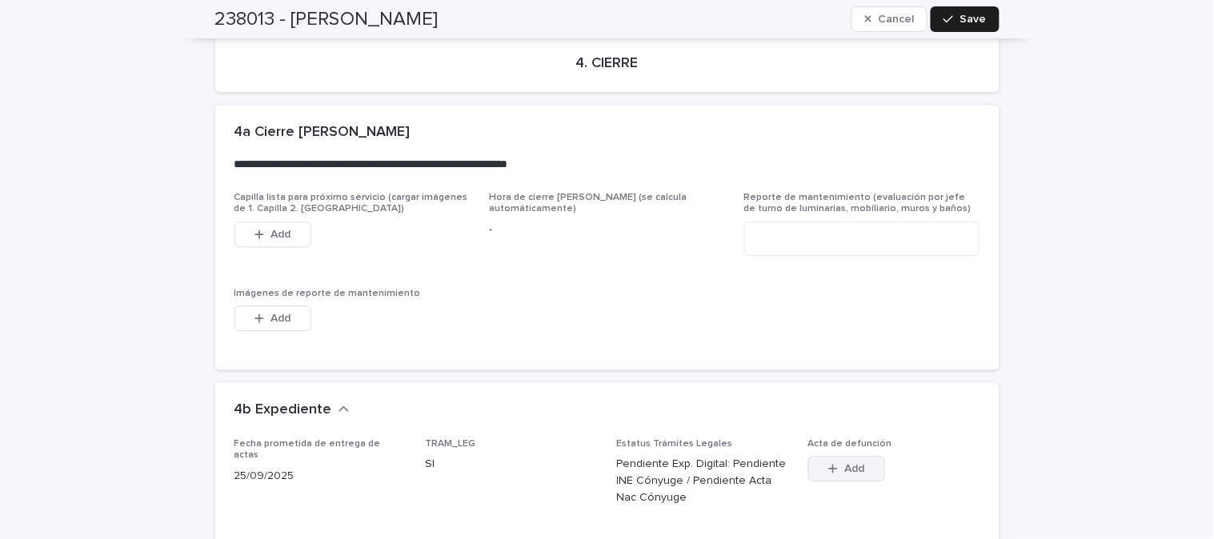
click at [848, 456] on button "Add" at bounding box center [846, 469] width 77 height 26
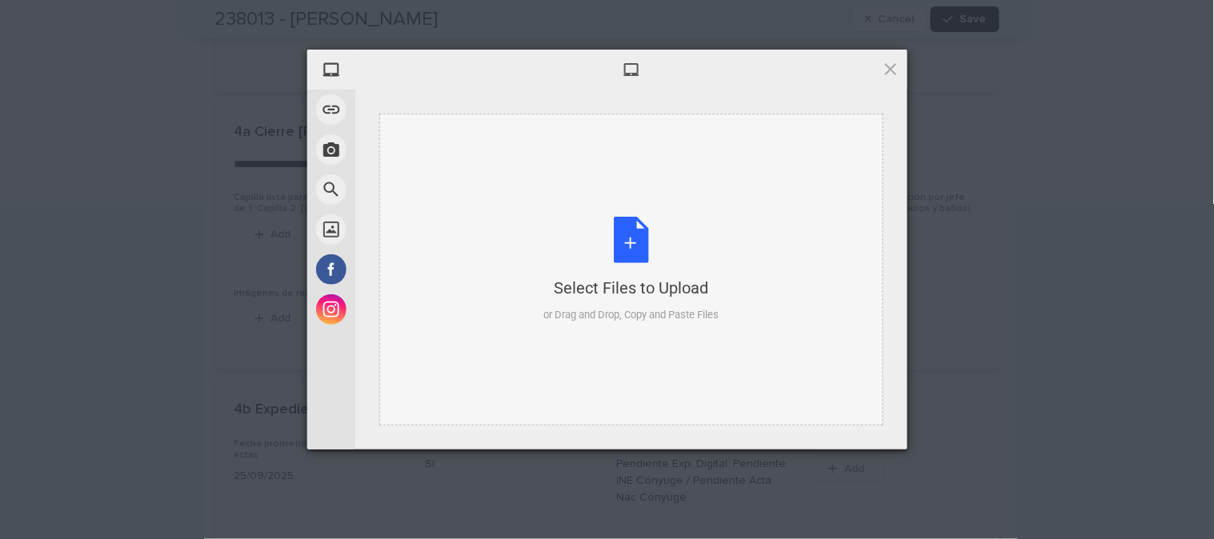
click at [627, 234] on div "Select Files to Upload or Drag and Drop, Copy and Paste Files" at bounding box center [630, 270] width 175 height 106
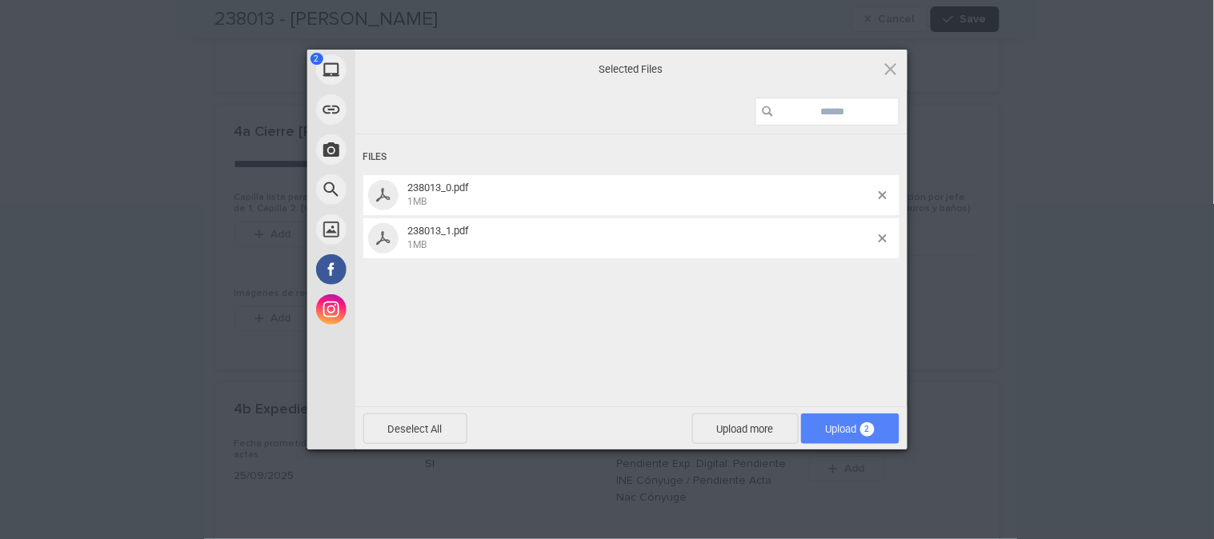
click at [814, 428] on span "Upload 2" at bounding box center [850, 429] width 98 height 30
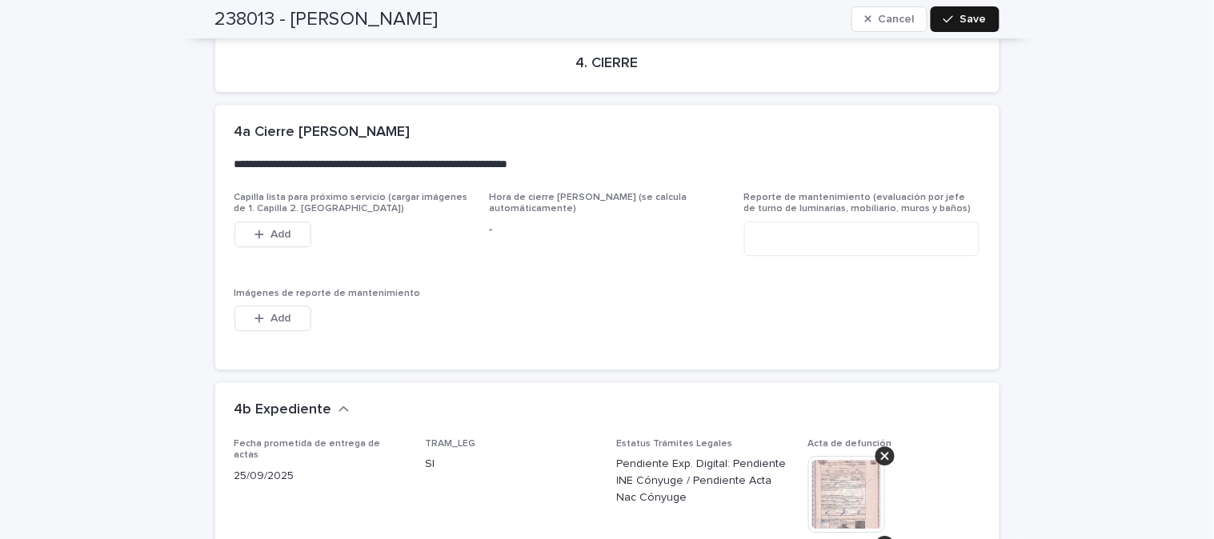
click at [960, 14] on span "Save" at bounding box center [973, 19] width 26 height 11
